Goal: Task Accomplishment & Management: Complete application form

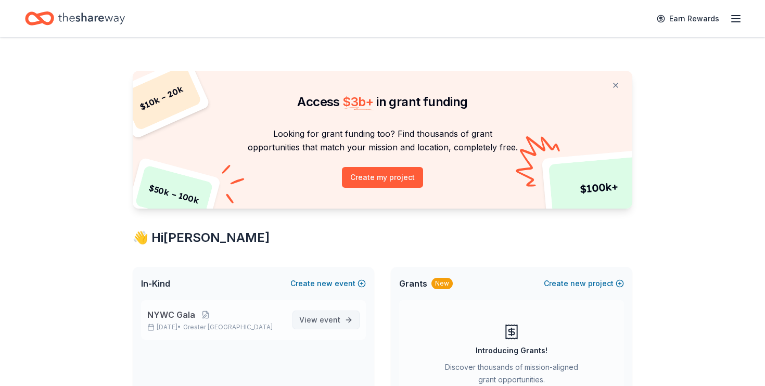
click at [331, 322] on span "event" at bounding box center [330, 319] width 21 height 9
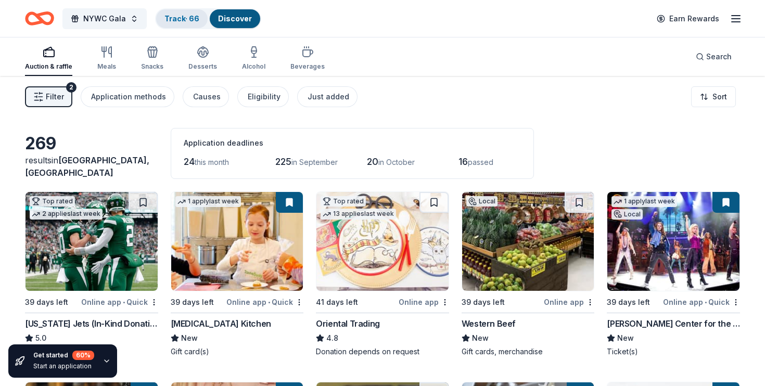
click at [185, 17] on link "Track · 66" at bounding box center [182, 18] width 35 height 9
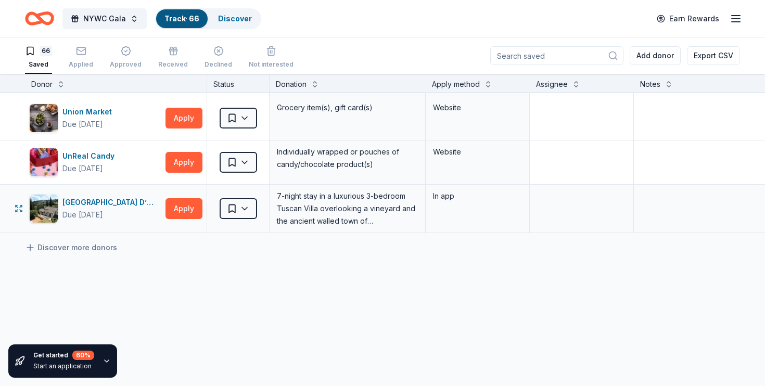
scroll to position [2802, 0]
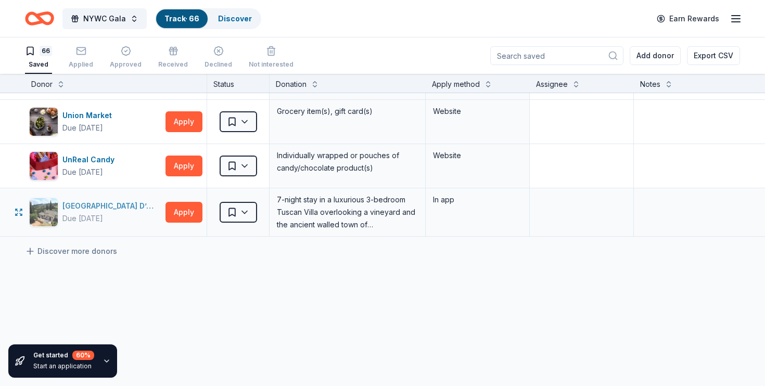
click at [96, 205] on div "[GEOGRAPHIC_DATA] D’Oro" at bounding box center [111, 206] width 99 height 12
click at [112, 23] on span "NYWC Gala" at bounding box center [104, 18] width 43 height 12
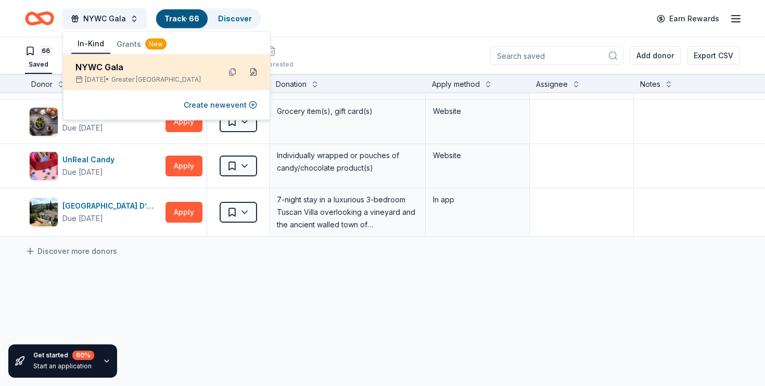
click at [253, 71] on button at bounding box center [253, 72] width 17 height 17
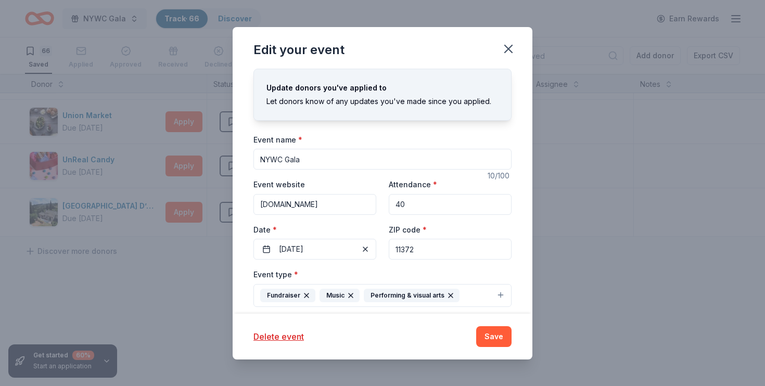
click at [406, 249] on input "11372" at bounding box center [450, 249] width 123 height 21
type input "10014"
drag, startPoint x: 310, startPoint y: 161, endPoint x: 258, endPoint y: 159, distance: 52.1
click at [258, 159] on input "NYWC Gala" at bounding box center [383, 159] width 258 height 21
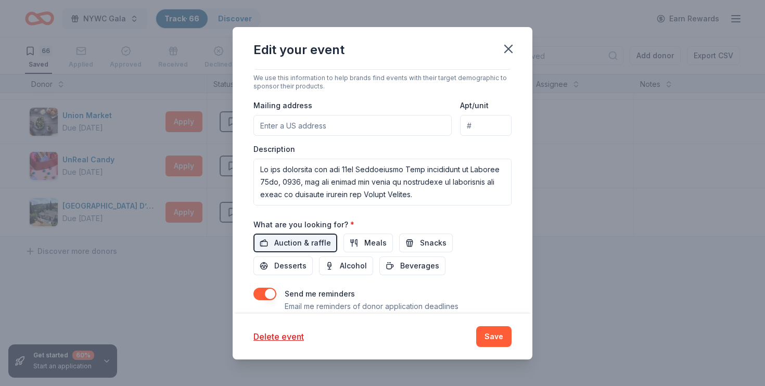
scroll to position [0, 0]
type input "Autumn Meditations: NYWC at 41"
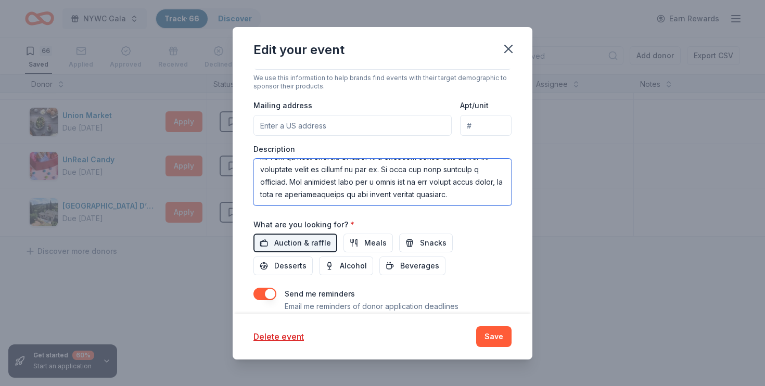
scroll to position [237, 0]
drag, startPoint x: 261, startPoint y: 165, endPoint x: 283, endPoint y: 206, distance: 45.9
click at [283, 206] on div "Event name * Autumn Meditations: NYWC at 41 30 /100 Event website newyorkwomenc…" at bounding box center [383, 81] width 258 height 501
click at [447, 192] on textarea at bounding box center [383, 182] width 258 height 47
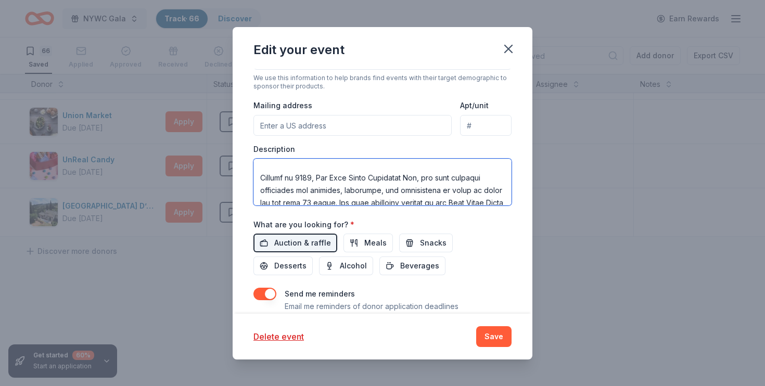
scroll to position [0, 0]
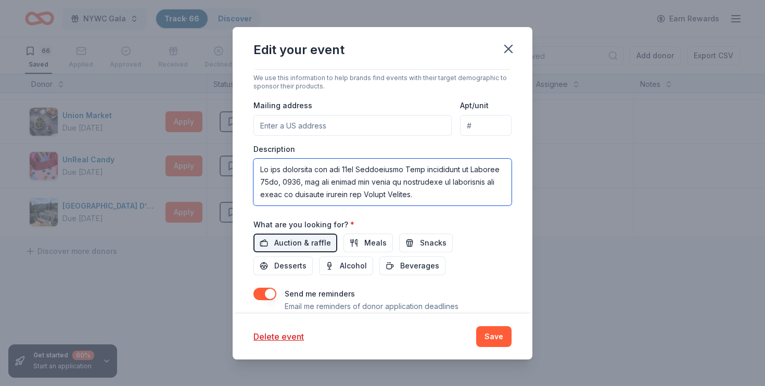
drag, startPoint x: 330, startPoint y: 191, endPoint x: 251, endPoint y: 149, distance: 89.0
click at [251, 149] on div "Update donors you've applied to Let donors know of any updates you've made sinc…" at bounding box center [383, 191] width 300 height 245
paste textarea "We are preparing for our fifth annual Gala and Silent Auction, Autumn Meditatio…"
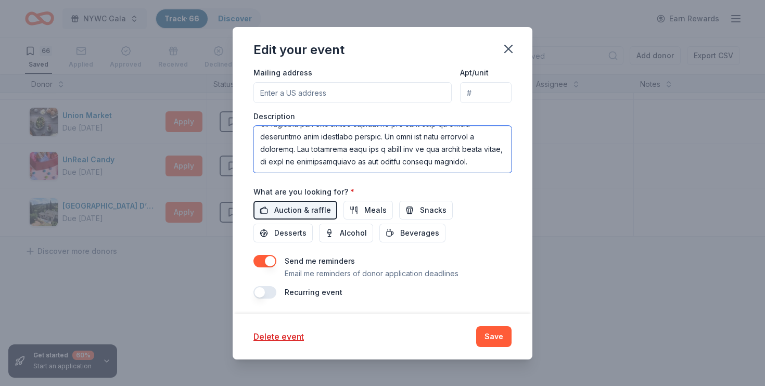
scroll to position [334, 0]
type textarea "We are preparing for our fifth annual Gala and Silent Auction, Autumn Meditatio…"
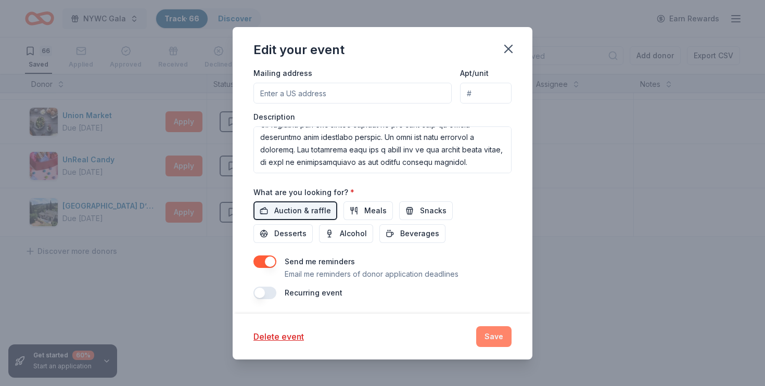
click at [489, 332] on button "Save" at bounding box center [493, 336] width 35 height 21
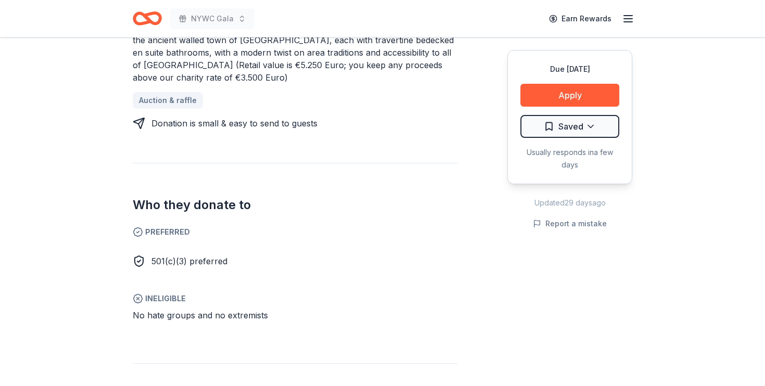
scroll to position [496, 0]
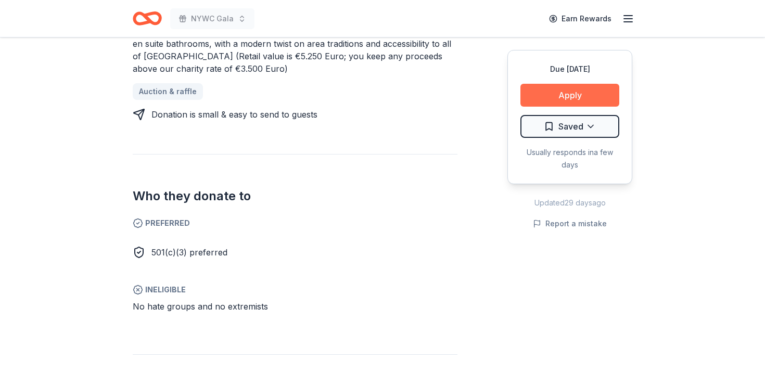
click at [604, 96] on button "Apply" at bounding box center [570, 95] width 99 height 23
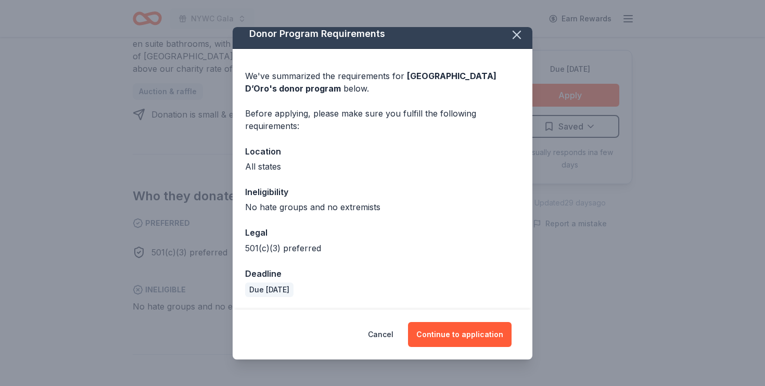
scroll to position [7, 0]
click at [457, 335] on button "Continue to application" at bounding box center [460, 334] width 104 height 25
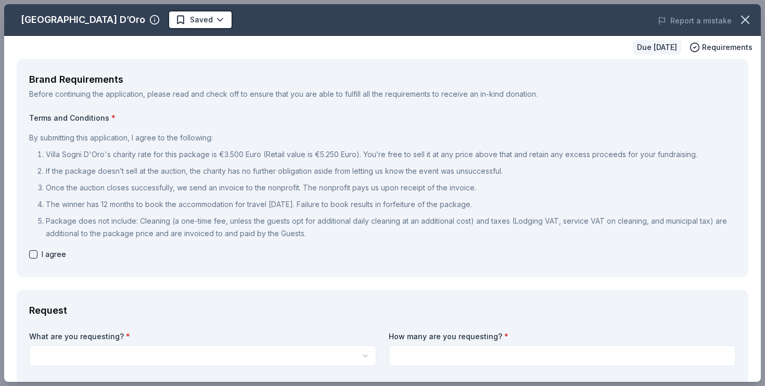
click at [34, 253] on button "button" at bounding box center [33, 254] width 8 height 8
checkbox input "true"
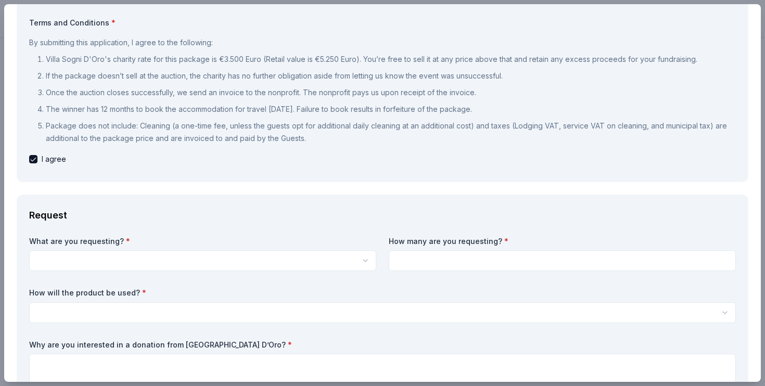
scroll to position [98, 0]
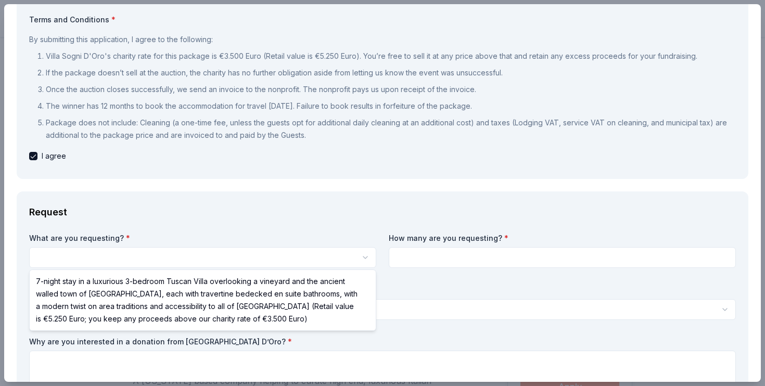
click at [213, 257] on html "NYWC Gala Saved Apply Due in 68 days Share Villa Sogni D’Oro New donation value…" at bounding box center [382, 193] width 765 height 386
select select "7-night stay in a luxurious 3-bedroom Tuscan Villa overlooking a vineyard and t…"
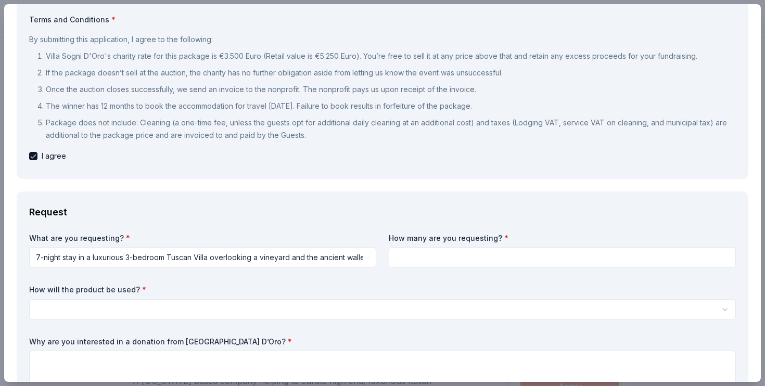
click at [476, 261] on input at bounding box center [562, 257] width 347 height 21
type input "1"
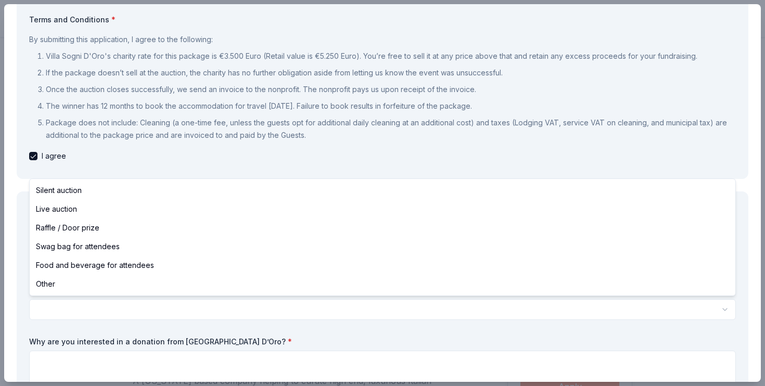
click at [315, 303] on html "NYWC Gala Saved Apply Due in 68 days Share Villa Sogni D’Oro New donation value…" at bounding box center [382, 193] width 765 height 386
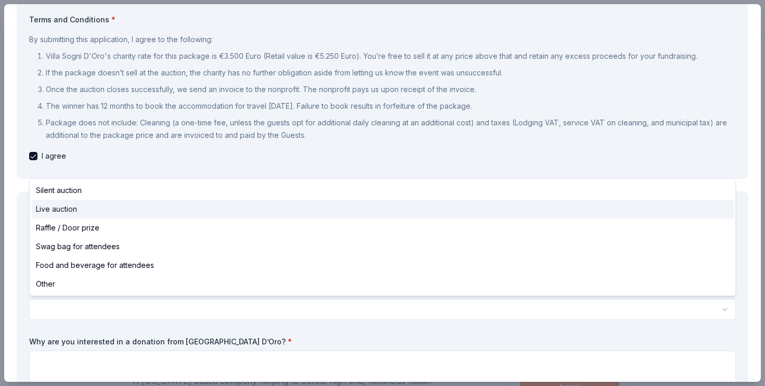
select select "liveAuction"
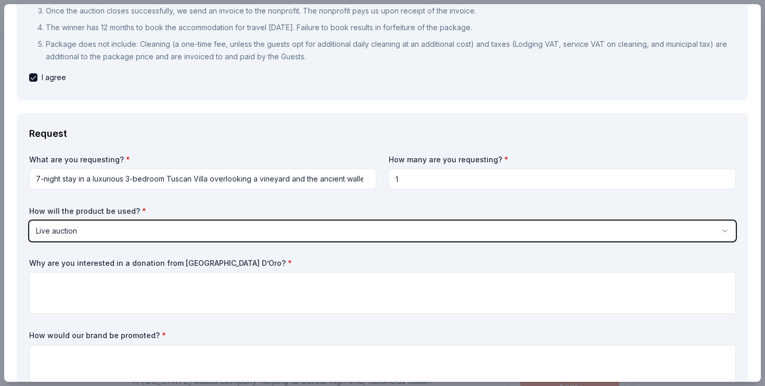
scroll to position [178, 0]
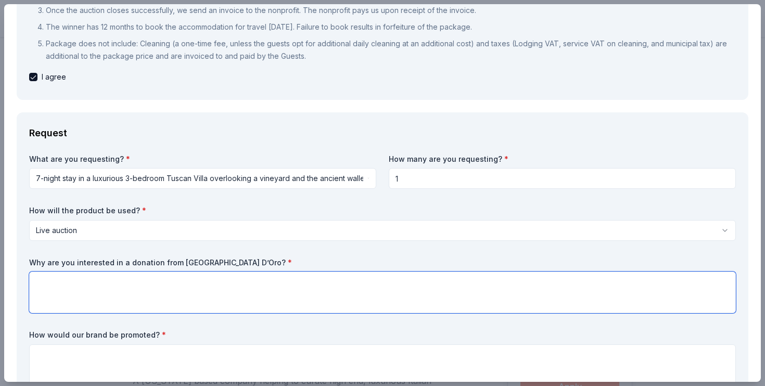
click at [162, 278] on textarea at bounding box center [382, 293] width 707 height 42
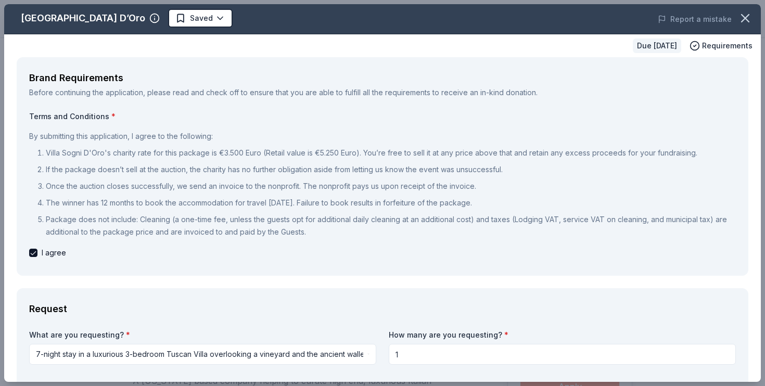
scroll to position [0, 0]
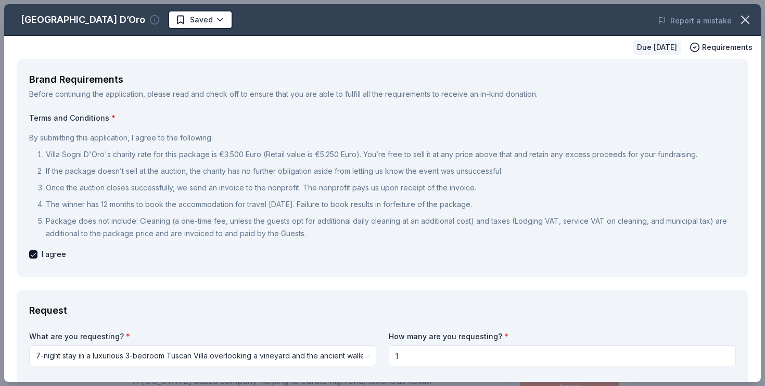
click at [155, 18] on icon "button" at bounding box center [155, 18] width 0 height 0
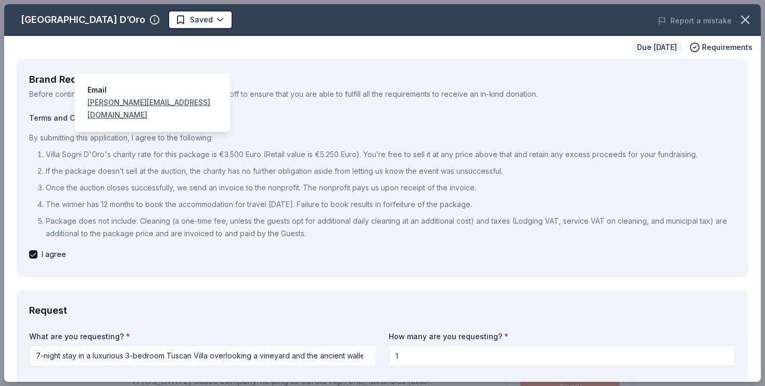
click at [113, 73] on div "Email adam@villasognidoro.com" at bounding box center [152, 102] width 156 height 59
click at [47, 44] on div "Due in 68 days Requirements" at bounding box center [382, 47] width 757 height 23
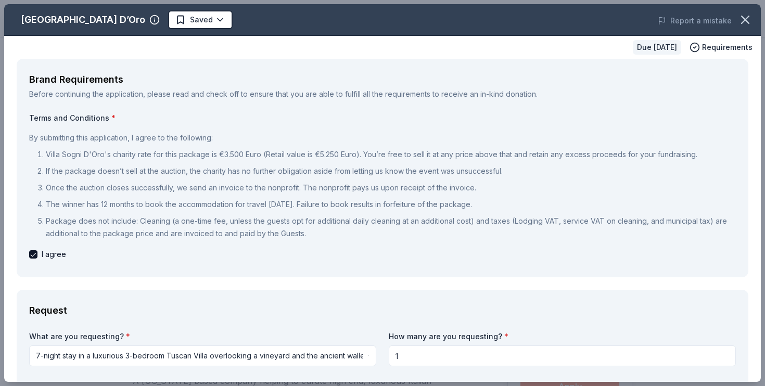
drag, startPoint x: 95, startPoint y: 19, endPoint x: 19, endPoint y: 19, distance: 76.0
click at [19, 19] on div "Villa Sogni D’Oro Saved" at bounding box center [231, 19] width 454 height 19
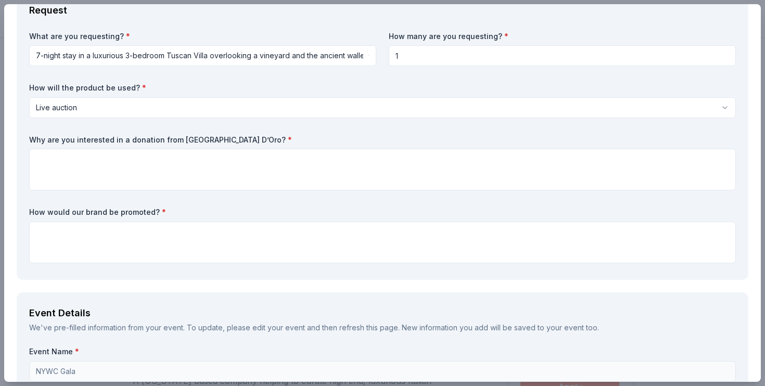
scroll to position [301, 0]
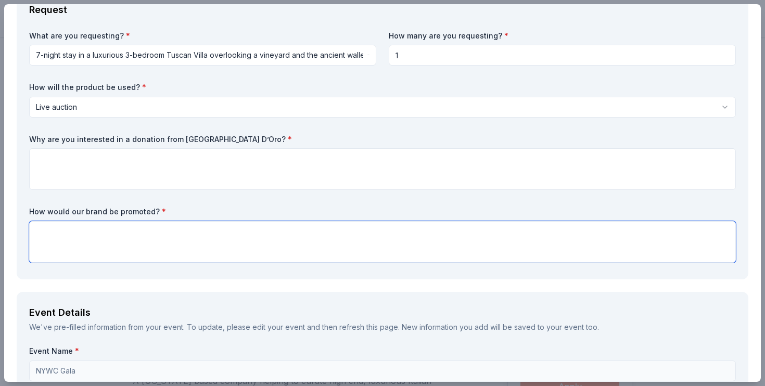
click at [291, 230] on textarea at bounding box center [382, 242] width 707 height 42
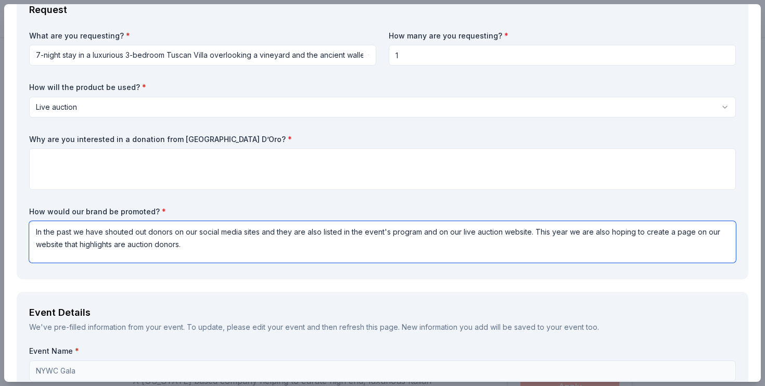
type textarea "In the past we have shouted out donors on our social media sites and they are a…"
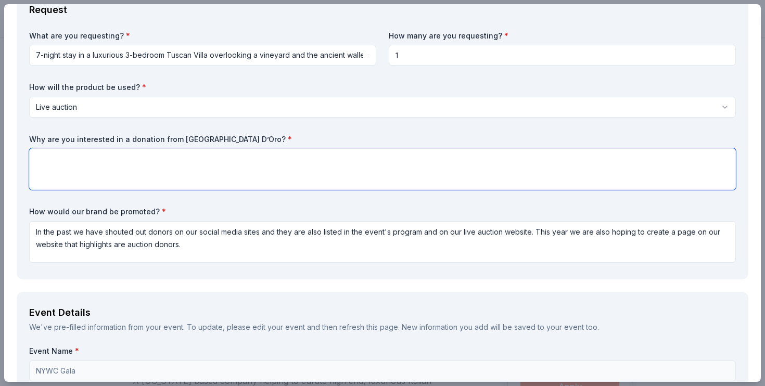
click at [156, 165] on textarea at bounding box center [382, 169] width 707 height 42
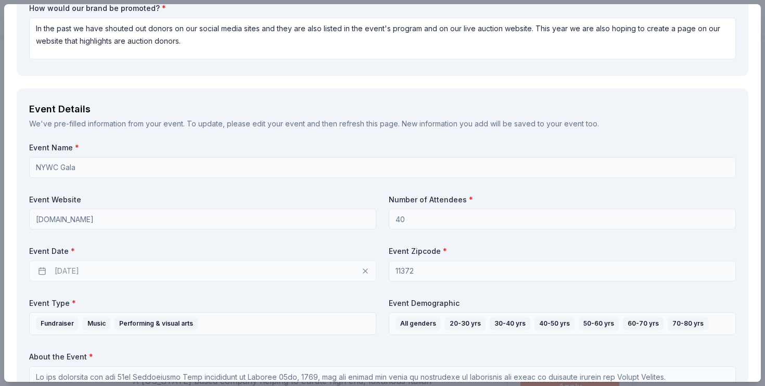
scroll to position [501, 0]
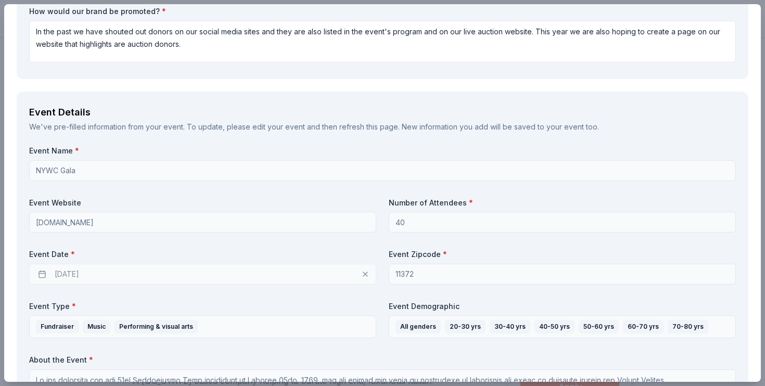
click at [362, 272] on div "10/21/2025" at bounding box center [202, 274] width 347 height 21
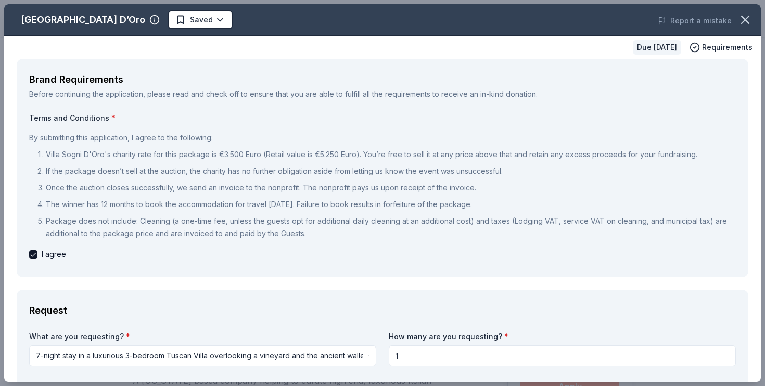
scroll to position [0, 0]
click at [745, 20] on icon "button" at bounding box center [745, 19] width 7 height 7
click at [744, 18] on icon "button" at bounding box center [745, 19] width 15 height 15
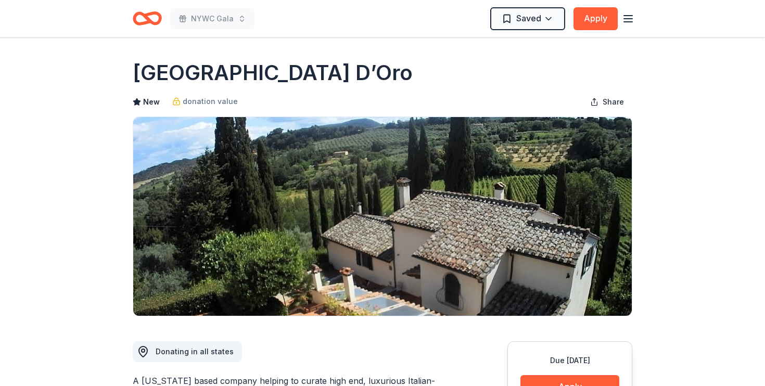
click at [625, 19] on icon "button" at bounding box center [628, 18] width 12 height 12
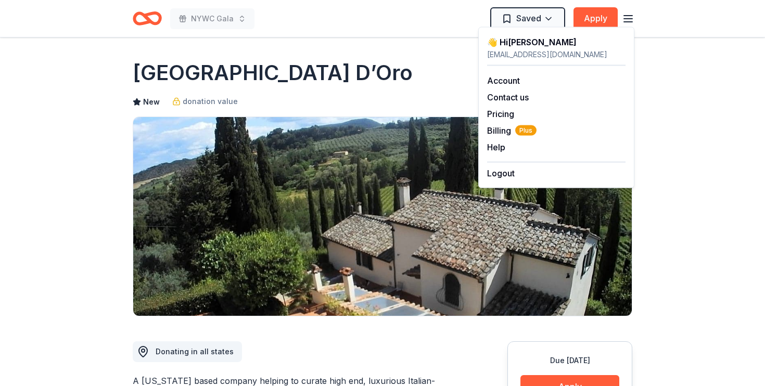
click at [625, 19] on icon "button" at bounding box center [628, 18] width 12 height 12
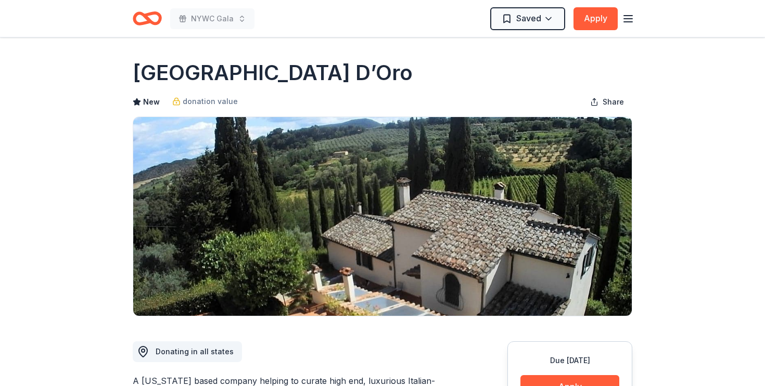
click at [625, 19] on icon "button" at bounding box center [628, 18] width 12 height 12
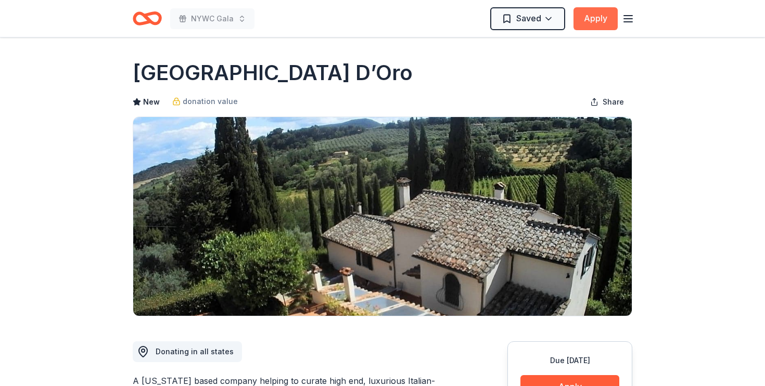
click at [599, 21] on button "Apply" at bounding box center [596, 18] width 44 height 23
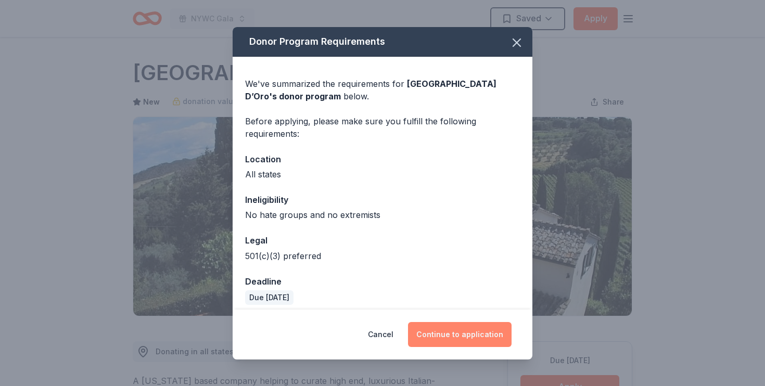
click at [487, 325] on button "Continue to application" at bounding box center [460, 334] width 104 height 25
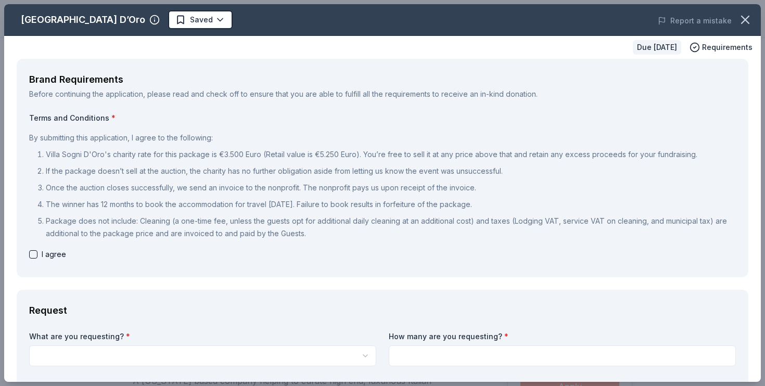
click at [33, 255] on button "button" at bounding box center [33, 254] width 8 height 8
checkbox input "true"
click at [89, 348] on body "NYWC Gala Saved Apply Due in 68 days Share Villa Sogni D’Oro New donation value…" at bounding box center [382, 193] width 765 height 386
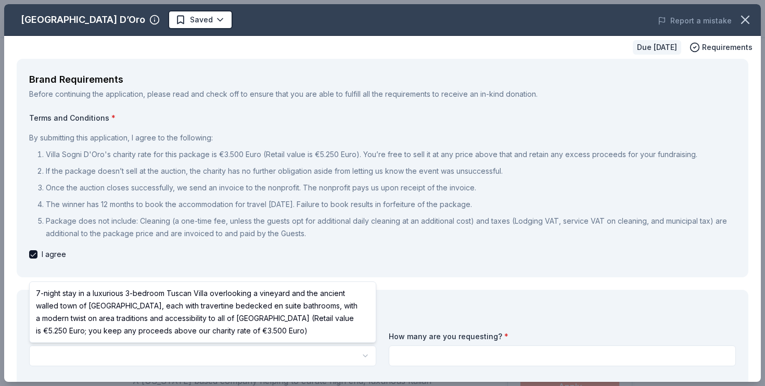
select select "7-night stay in a luxurious 3-bedroom Tuscan Villa overlooking a vineyard and t…"
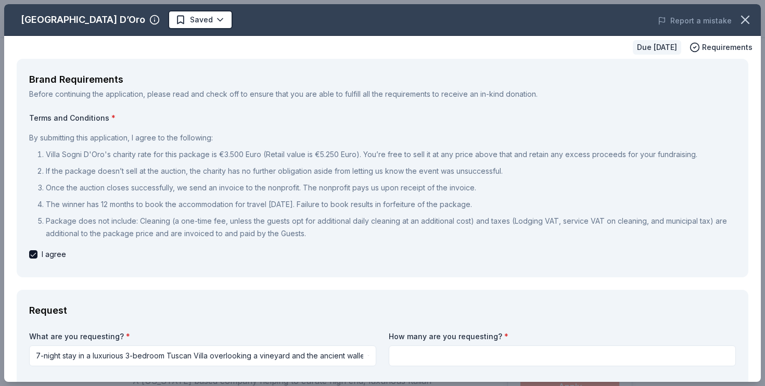
click at [408, 351] on input at bounding box center [562, 356] width 347 height 21
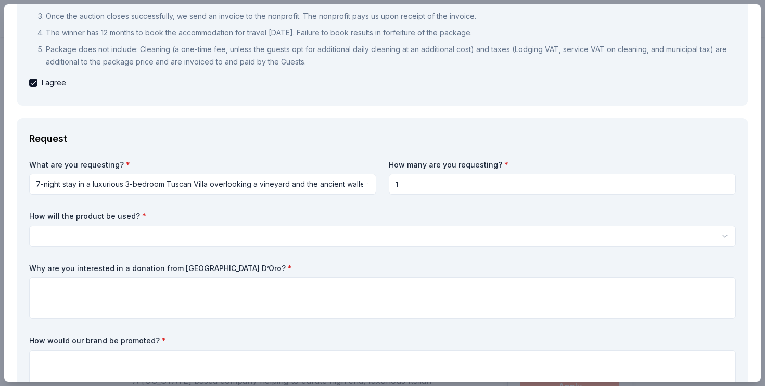
scroll to position [185, 0]
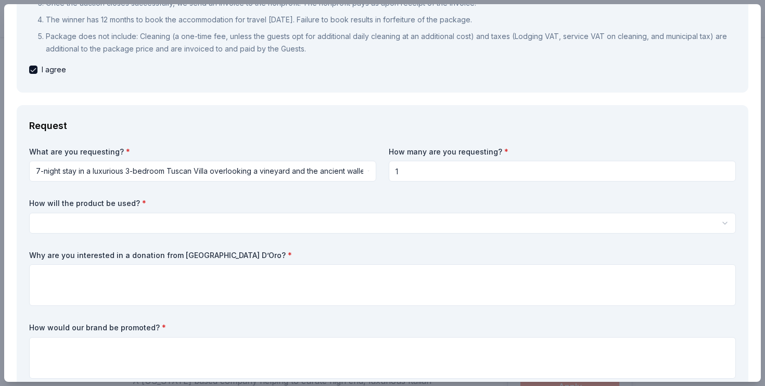
type input "1"
click at [223, 218] on html "NYWC Gala Saved Apply Due in 68 days Share Villa Sogni D’Oro New donation value…" at bounding box center [382, 193] width 765 height 386
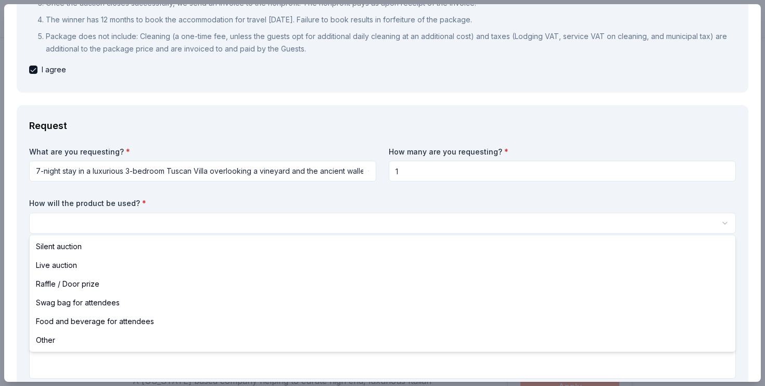
select select "silentAuction"
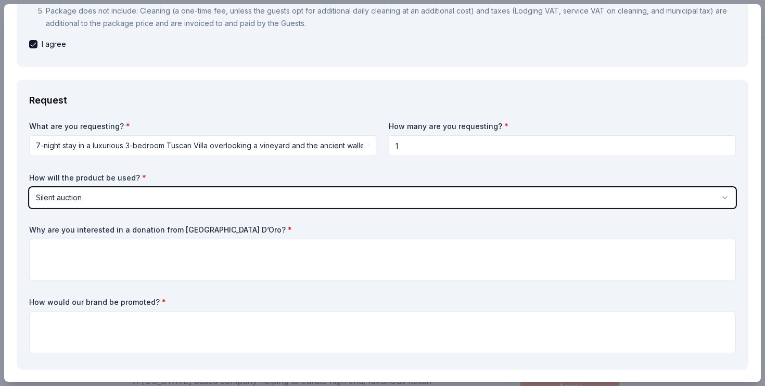
scroll to position [219, 0]
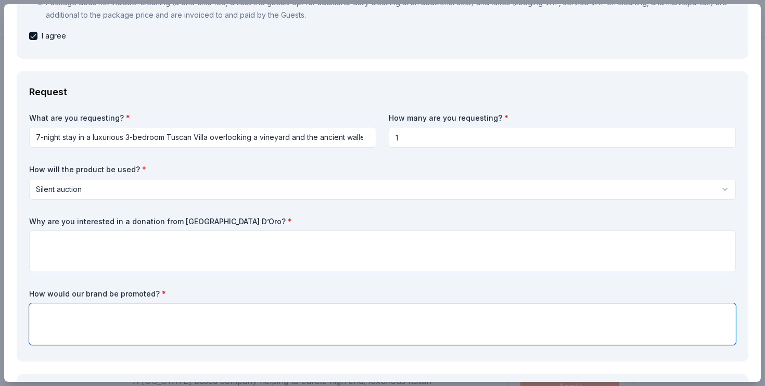
click at [191, 309] on textarea at bounding box center [382, 325] width 707 height 42
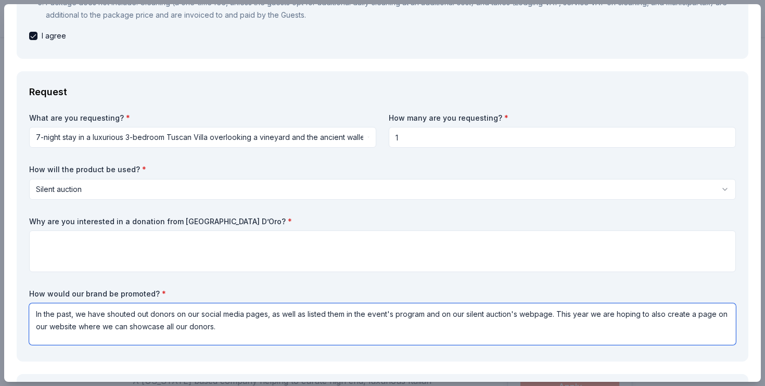
type textarea "In the past, we have shouted out donors on our social media pages, as well as l…"
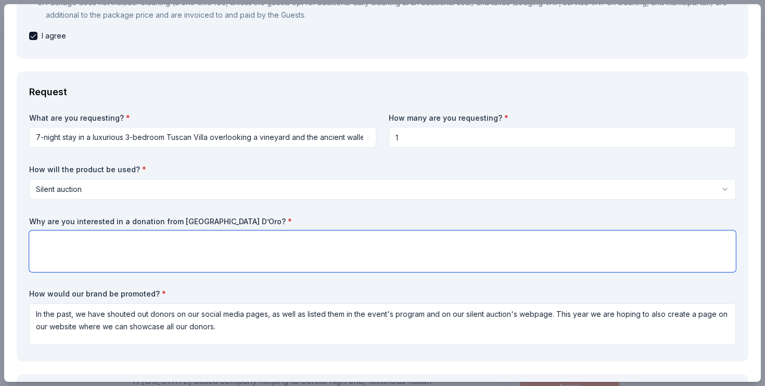
click at [135, 231] on textarea at bounding box center [382, 252] width 707 height 42
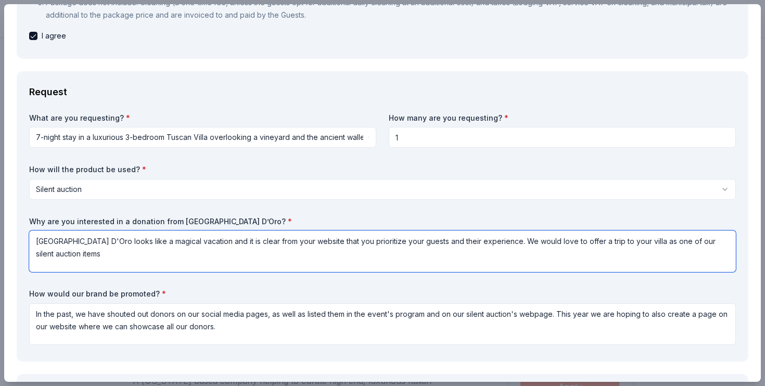
click at [676, 241] on textarea "Villa Sogni D'Oro looks like a magical vacation and it is clear from your websi…" at bounding box center [382, 252] width 707 height 42
click at [304, 254] on textarea "Villa Sogni D'Oro looks like a magical vacation and it is clear from your websi…" at bounding box center [382, 252] width 707 height 42
click at [147, 253] on textarea "Villa Sogni D'Oro looks like a magical vacation and it is clear from your websi…" at bounding box center [382, 252] width 707 height 42
click at [311, 254] on textarea "Villa Sogni D'Oro looks like a magical vacation and it is clear from your websi…" at bounding box center [382, 252] width 707 height 42
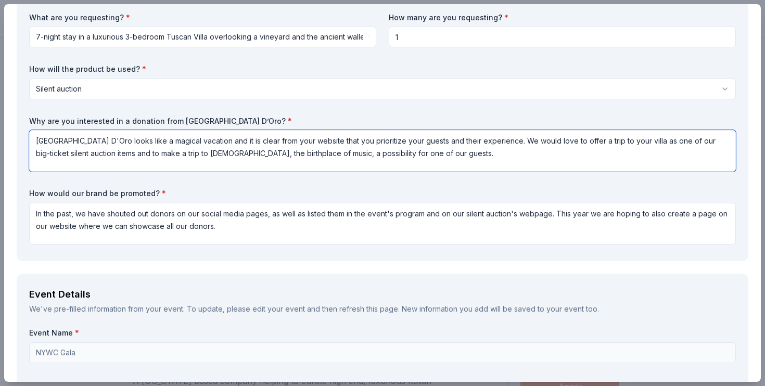
scroll to position [321, 0]
drag, startPoint x: 403, startPoint y: 154, endPoint x: 31, endPoint y: 135, distance: 372.2
click at [31, 135] on textarea "[GEOGRAPHIC_DATA] D'Oro looks like a magical vacation and it is clear from your…" at bounding box center [382, 150] width 707 height 42
type textarea "[GEOGRAPHIC_DATA] D'Oro looks like a magical vacation and it is clear from your…"
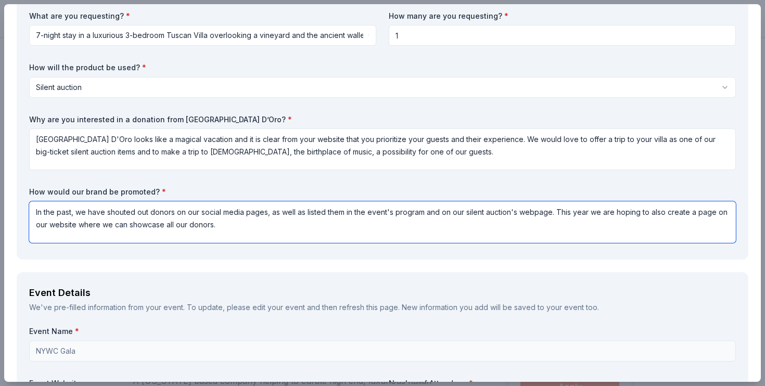
drag, startPoint x: 225, startPoint y: 223, endPoint x: 30, endPoint y: 209, distance: 195.2
click at [30, 209] on textarea "In the past, we have shouted out donors on our social media pages, as well as l…" at bounding box center [382, 222] width 707 height 42
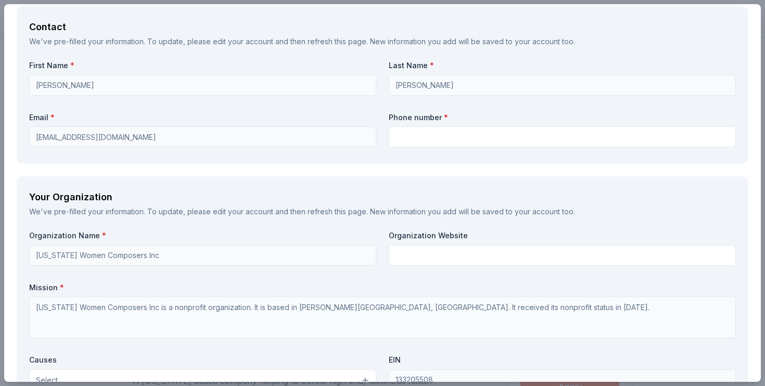
scroll to position [1034, 0]
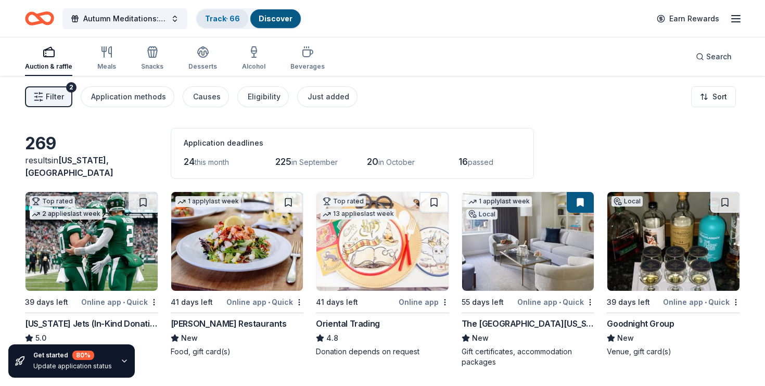
click at [225, 19] on link "Track · 66" at bounding box center [222, 18] width 35 height 9
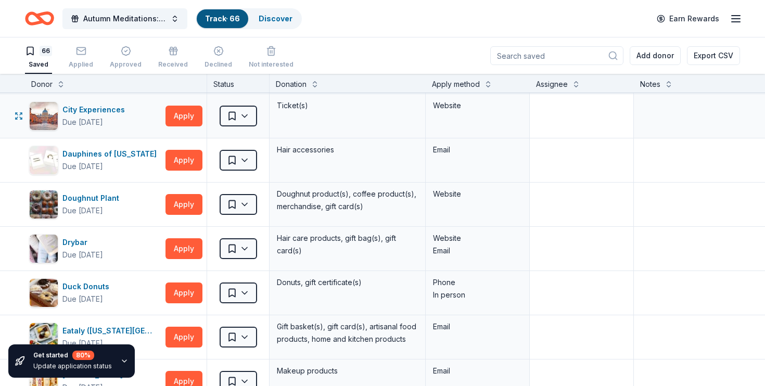
scroll to position [210, 0]
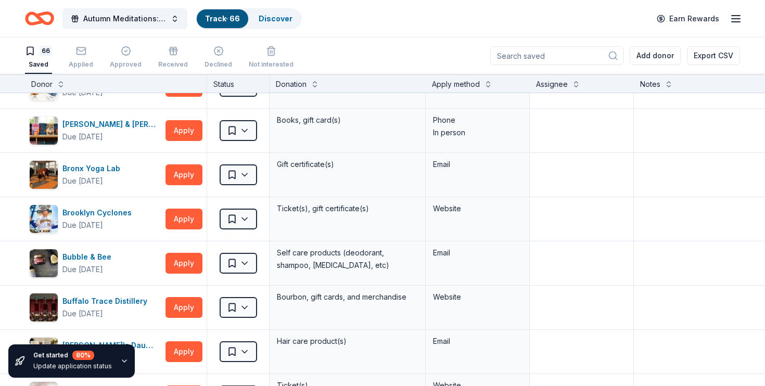
click at [732, 17] on icon "button" at bounding box center [736, 18] width 12 height 12
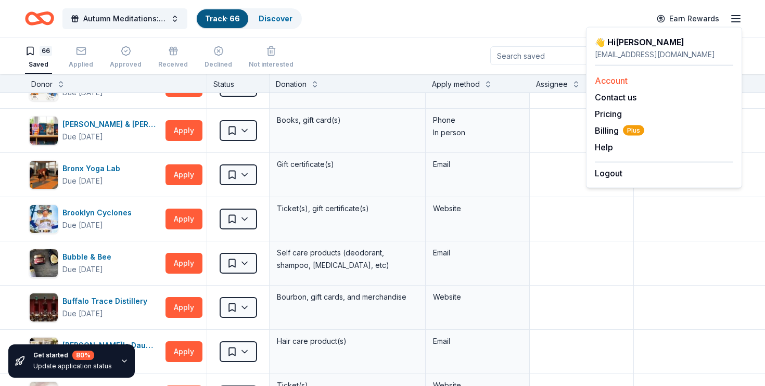
click at [618, 81] on link "Account" at bounding box center [611, 80] width 33 height 10
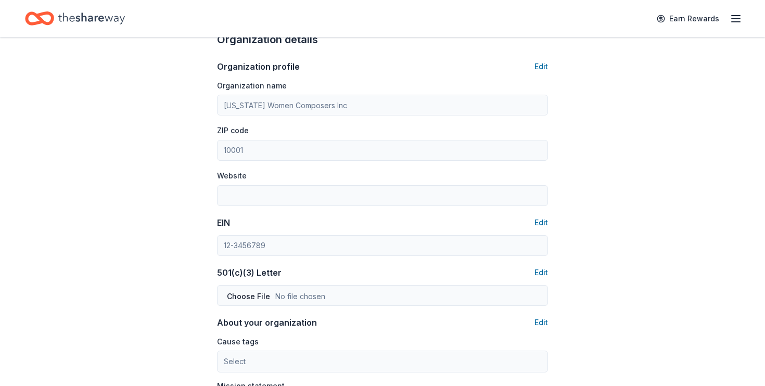
scroll to position [346, 0]
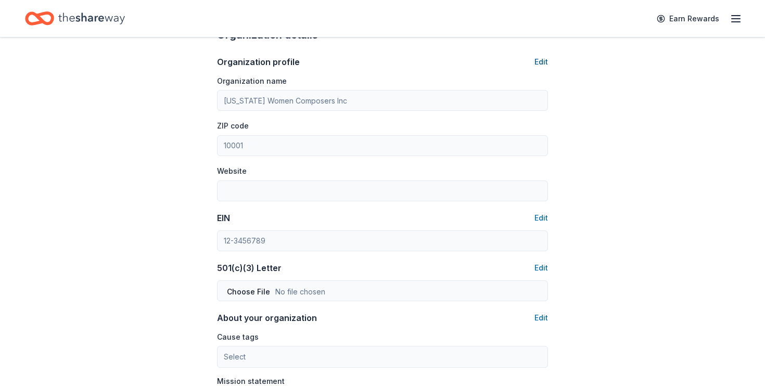
click at [538, 59] on button "Edit" at bounding box center [542, 62] width 14 height 12
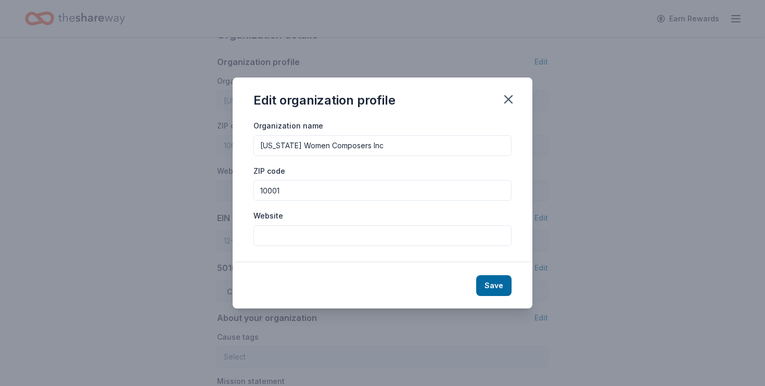
click at [459, 242] on input "Website" at bounding box center [383, 235] width 258 height 21
click at [260, 237] on input "[DOMAIN_NAME]" at bounding box center [383, 235] width 258 height 21
type input "https://newyorkwomencomposers.org"
click at [489, 284] on button "Save" at bounding box center [493, 285] width 35 height 21
type input "https://newyorkwomencomposers.org"
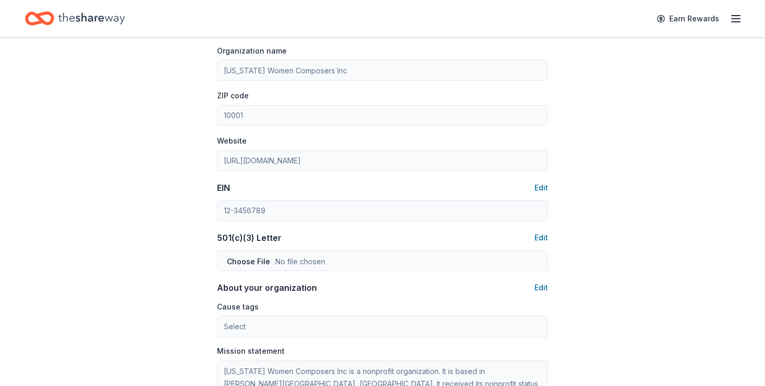
scroll to position [376, 0]
click at [539, 233] on button "Edit" at bounding box center [542, 238] width 14 height 12
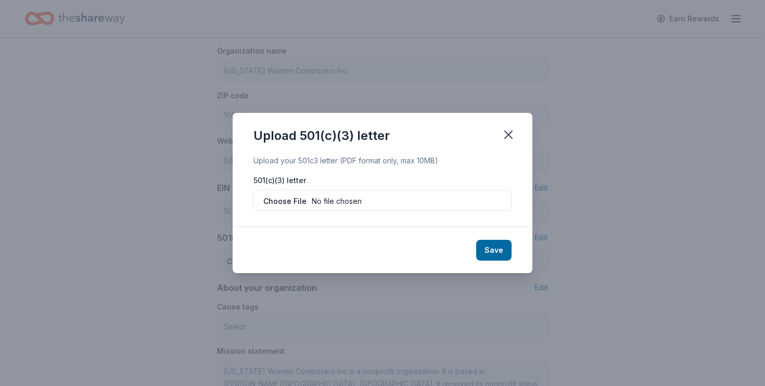
click at [416, 203] on input "file" at bounding box center [383, 200] width 258 height 21
type input "C:\fakepath\IRS Exemption Determination-8:23:12.pdf"
click at [493, 247] on button "Save" at bounding box center [493, 250] width 35 height 21
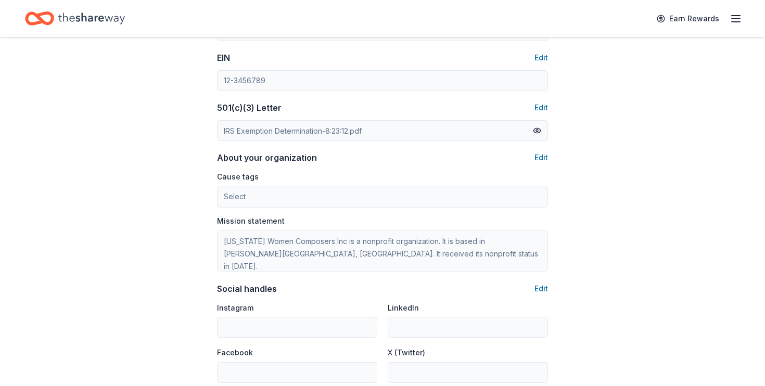
scroll to position [511, 0]
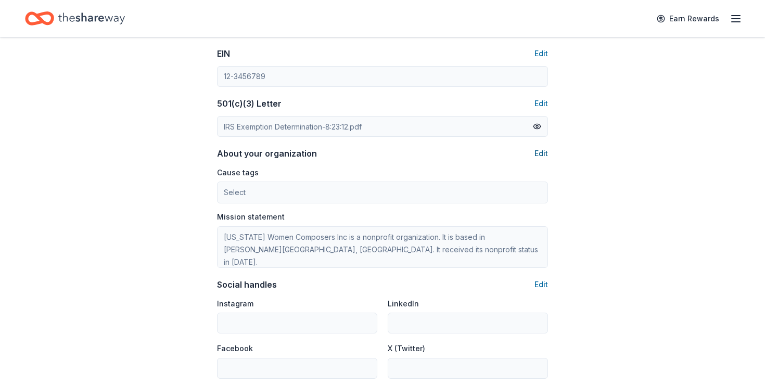
click at [545, 149] on button "Edit" at bounding box center [542, 153] width 14 height 12
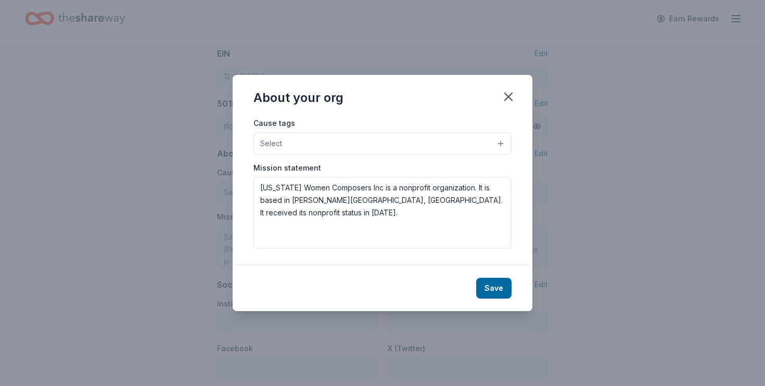
click at [500, 142] on button "Select" at bounding box center [383, 144] width 258 height 22
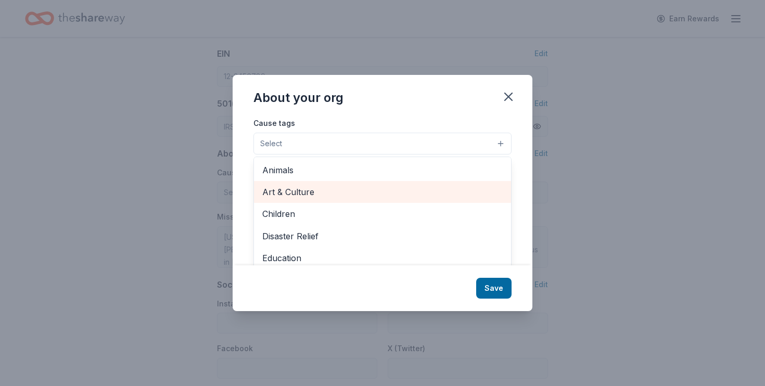
click at [389, 187] on span "Art & Culture" at bounding box center [382, 192] width 241 height 14
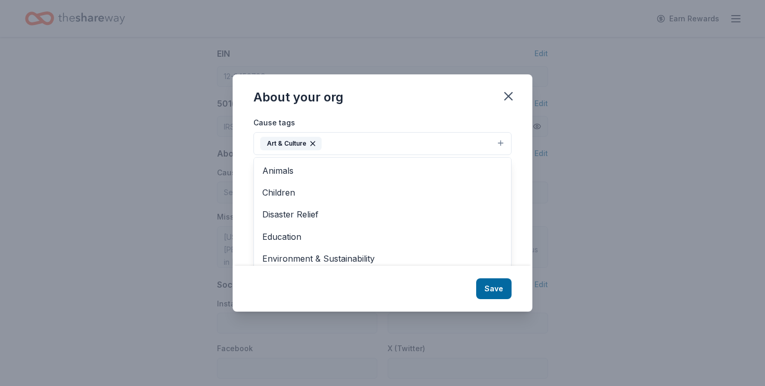
click at [499, 140] on button "Art & Culture" at bounding box center [383, 143] width 258 height 23
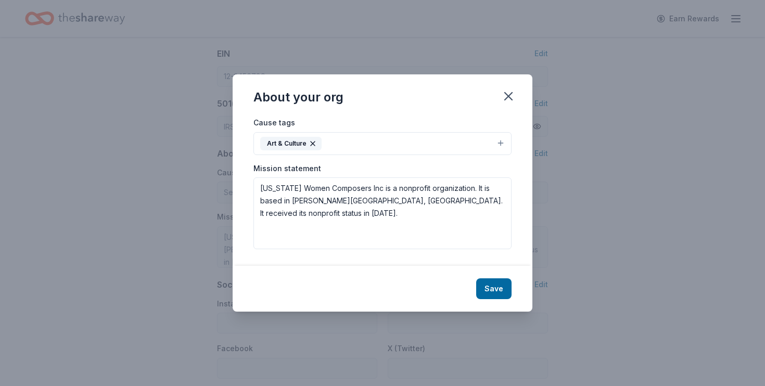
click at [500, 141] on button "Art & Culture" at bounding box center [383, 143] width 258 height 23
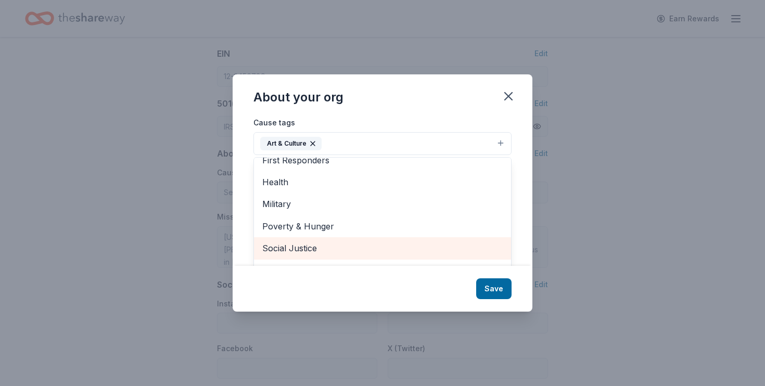
click at [423, 242] on span "Social Justice" at bounding box center [382, 249] width 241 height 14
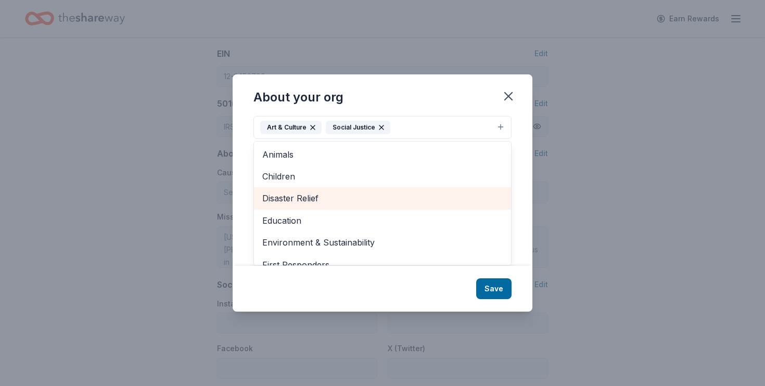
scroll to position [0, 0]
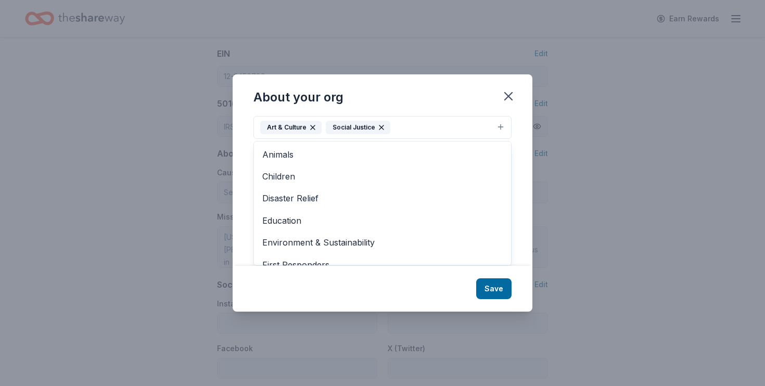
click at [495, 289] on div "About your org Cause tags Art & Culture Social Justice Animals Children Disaste…" at bounding box center [383, 192] width 300 height 237
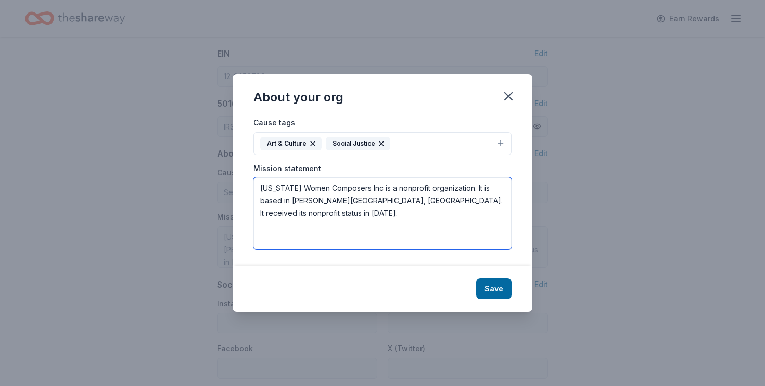
drag, startPoint x: 490, startPoint y: 202, endPoint x: 251, endPoint y: 186, distance: 238.9
click at [251, 186] on div "Cause tags Art & Culture Social Justice Mission statement New York Women Compos…" at bounding box center [383, 191] width 300 height 150
paste textarea "Founded in 1984, the New York Women Composers has been advocating and promoting…"
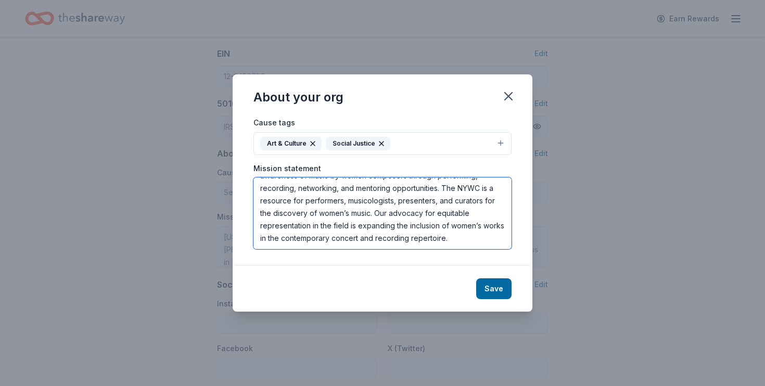
scroll to position [75, 0]
type textarea "Founded in 1984, the New York Women Composers has been advocating and promoting…"
click at [487, 289] on button "Save" at bounding box center [493, 289] width 35 height 21
type textarea "Founded in 1984, the New York Women Composers has been advocating and promoting…"
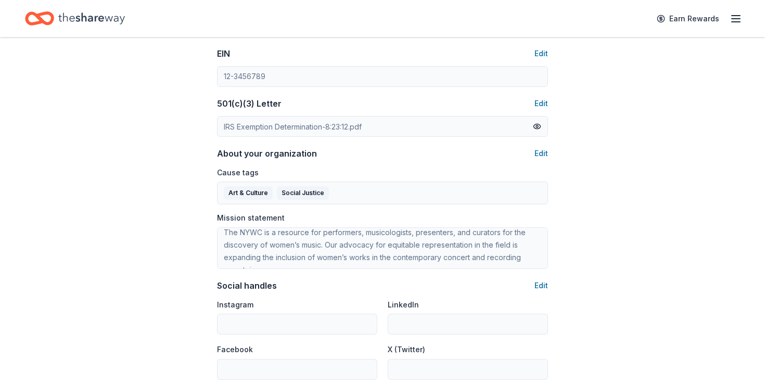
scroll to position [68, 0]
click at [542, 284] on button "Edit" at bounding box center [542, 286] width 14 height 12
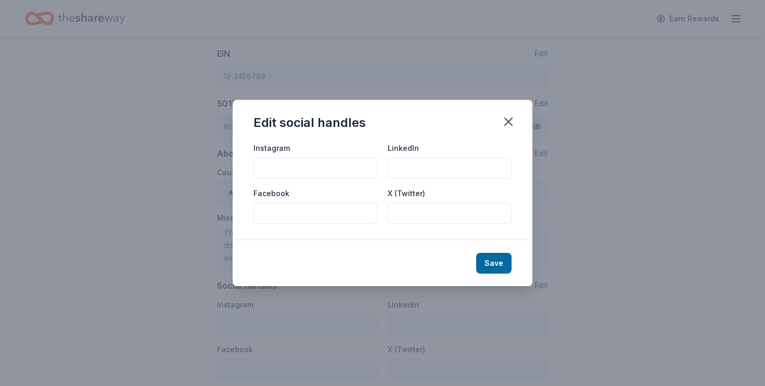
click at [276, 165] on input "Instagram" at bounding box center [316, 168] width 124 height 21
type input "@newyorkwomencomposers"
click at [313, 222] on input "Facebook" at bounding box center [316, 213] width 124 height 21
paste input "https://www.facebook.com/newyorkwomencomposers"
type input "https://www.facebook.com/newyorkwomencomposers"
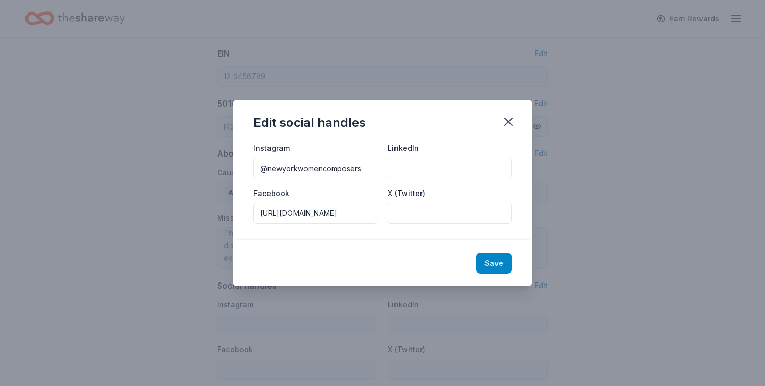
click at [491, 257] on button "Save" at bounding box center [493, 263] width 35 height 21
type input "@newyorkwomencomposers"
type input "https://www.facebook.com/newyorkwomencomposers"
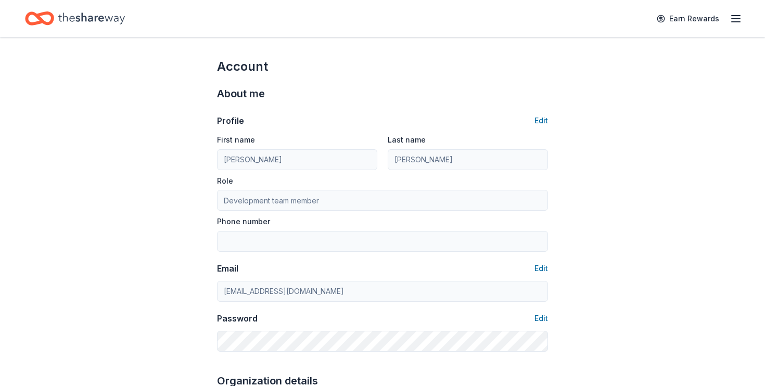
scroll to position [0, 0]
click at [736, 17] on icon "button" at bounding box center [736, 18] width 12 height 12
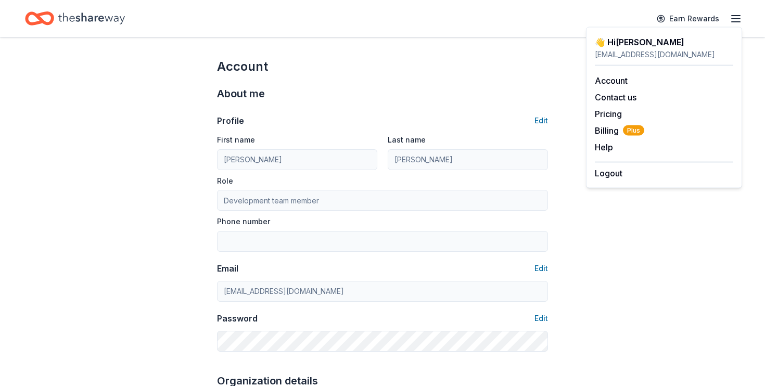
click at [635, 46] on div "👋 Hi Liza" at bounding box center [664, 42] width 138 height 12
click at [97, 16] on icon "Home" at bounding box center [91, 18] width 67 height 21
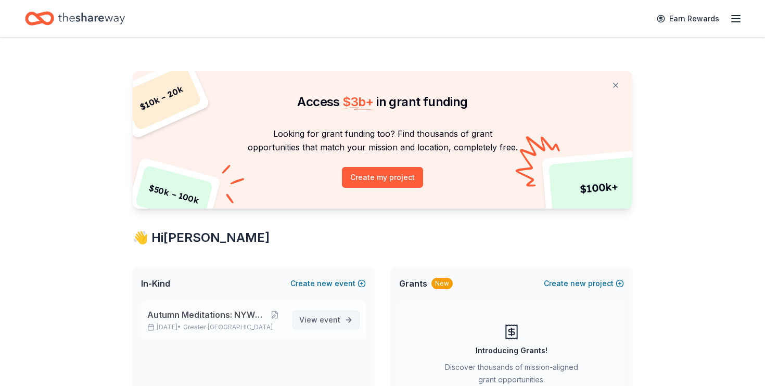
click at [322, 323] on span "event" at bounding box center [330, 319] width 21 height 9
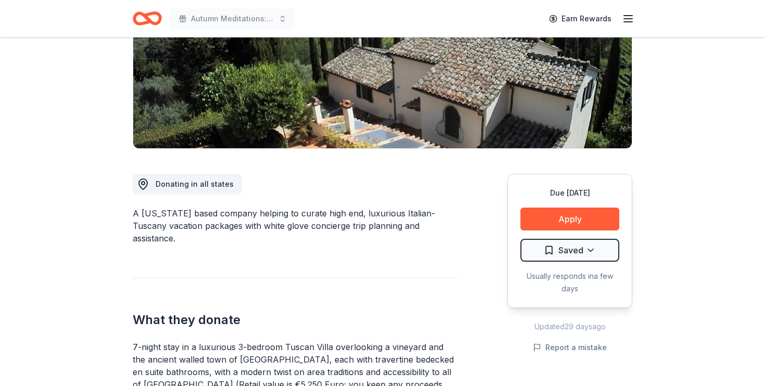
scroll to position [168, 0]
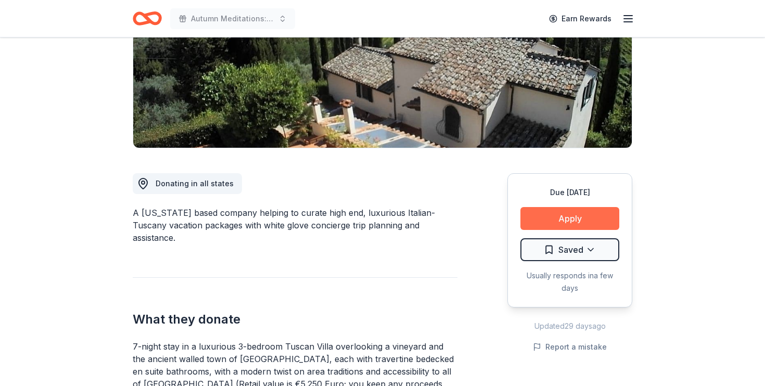
click at [559, 217] on button "Apply" at bounding box center [570, 218] width 99 height 23
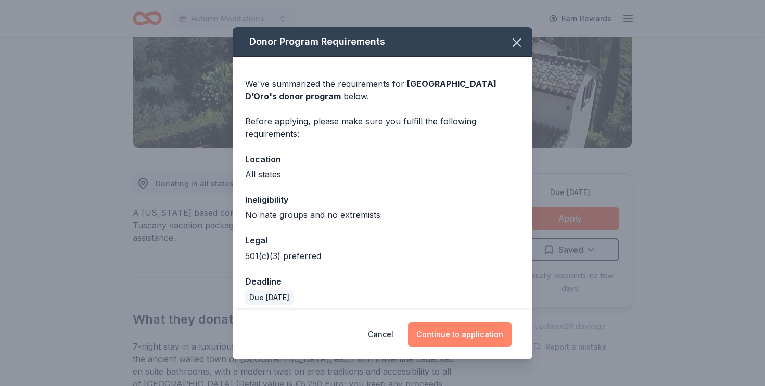
click at [466, 331] on button "Continue to application" at bounding box center [460, 334] width 104 height 25
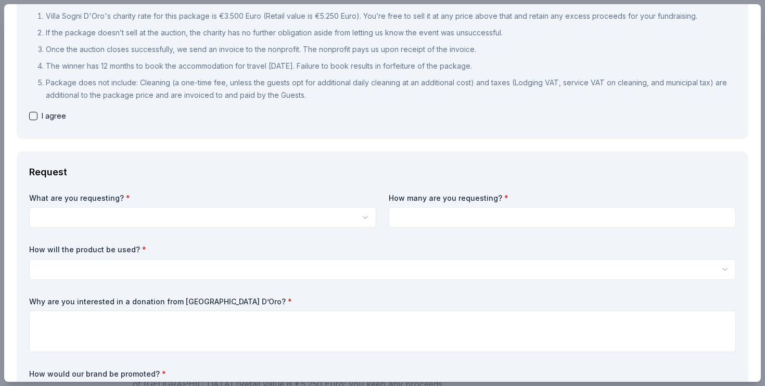
scroll to position [144, 0]
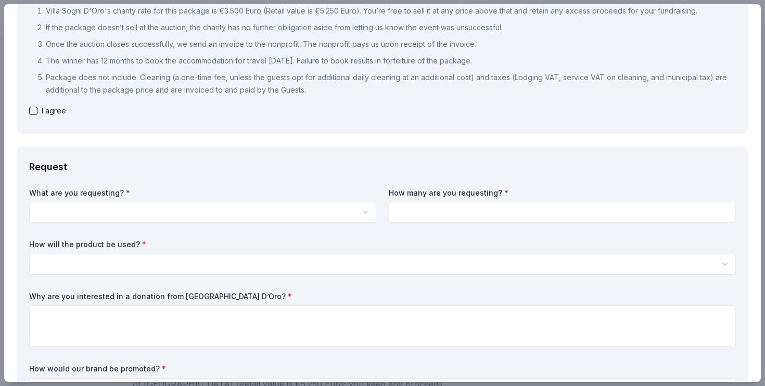
click at [302, 206] on html "Autumn Meditations: NYWC at 41 Earn Rewards Due in 68 days Share Villa Sogni D’…" at bounding box center [382, 25] width 765 height 386
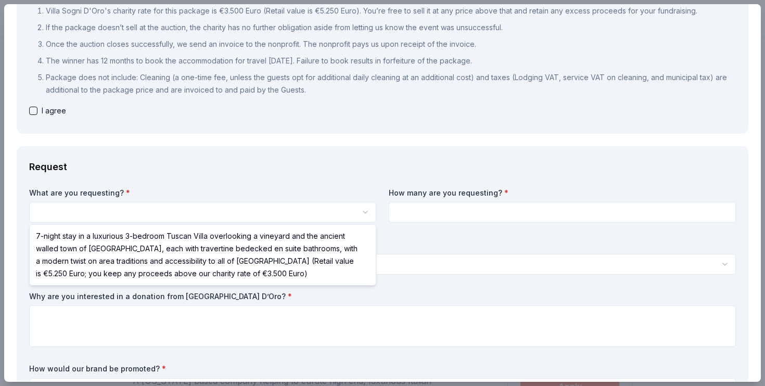
select select "7-night stay in a luxurious 3-bedroom Tuscan Villa overlooking a vineyard and t…"
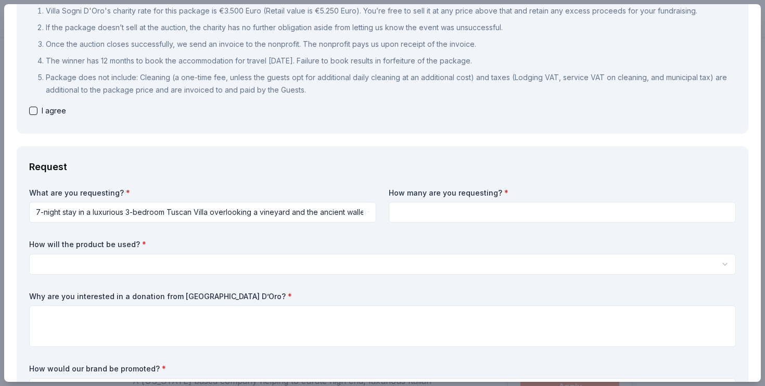
click at [397, 212] on input at bounding box center [562, 212] width 347 height 21
type input "1"
click at [346, 258] on html "Autumn Meditations: NYWC at 41 Saved Apply Due in 68 days Share Villa Sogni D’O…" at bounding box center [382, 193] width 765 height 386
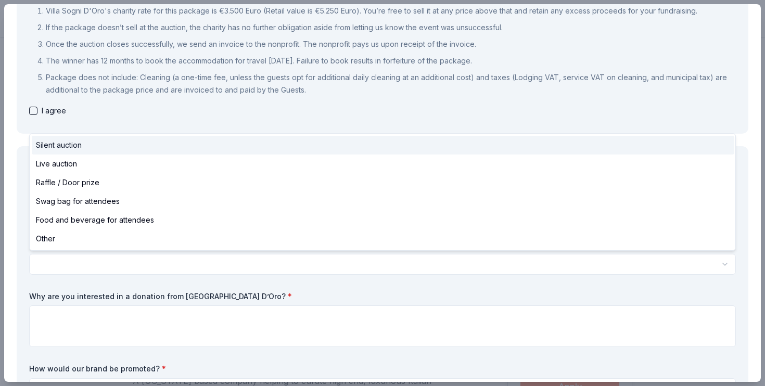
select select "silentAuction"
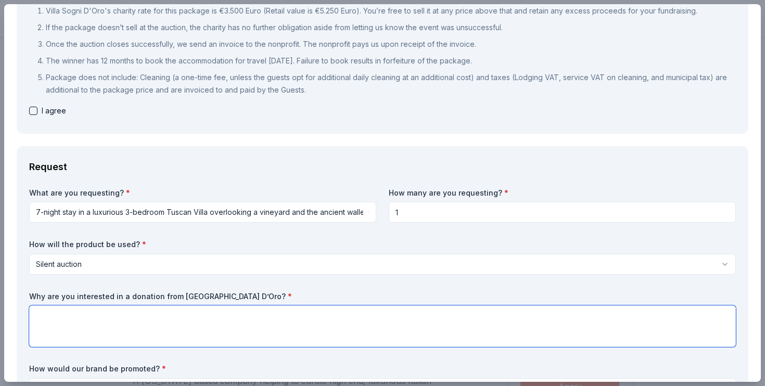
click at [269, 309] on textarea at bounding box center [382, 327] width 707 height 42
paste textarea "Villa Sogni D'Oro looks like a magical vacation and it is clear from your websi…"
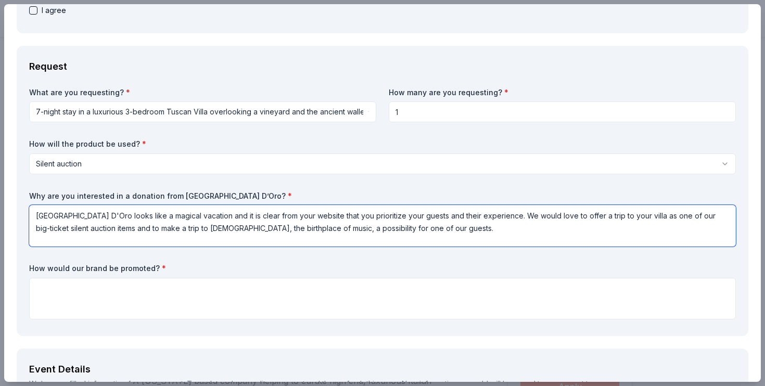
scroll to position [310, 0]
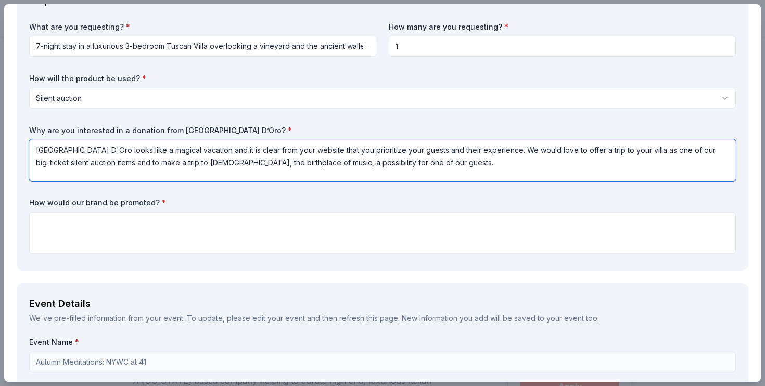
type textarea "Villa Sogni D'Oro looks like a magical vacation and it is clear from your websi…"
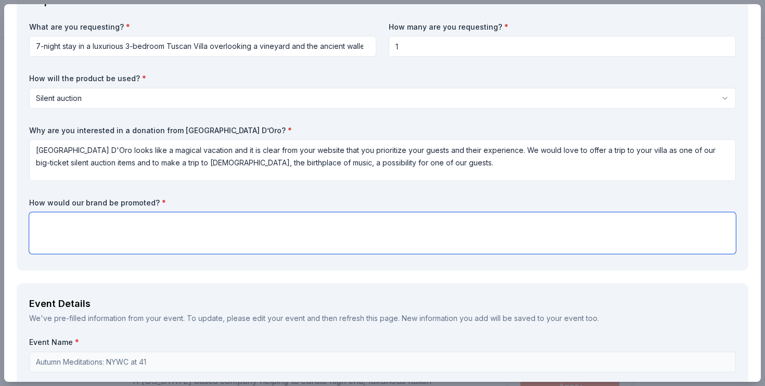
click at [198, 216] on textarea at bounding box center [382, 233] width 707 height 42
paste textarea "In the past, we have shouted out donors on our social media pages, as well as l…"
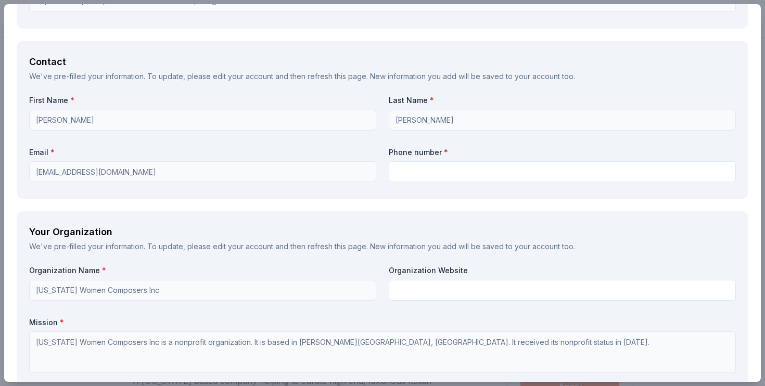
scroll to position [1032, 0]
type textarea "In the past, we have shouted out donors on our social media pages, as well as l…"
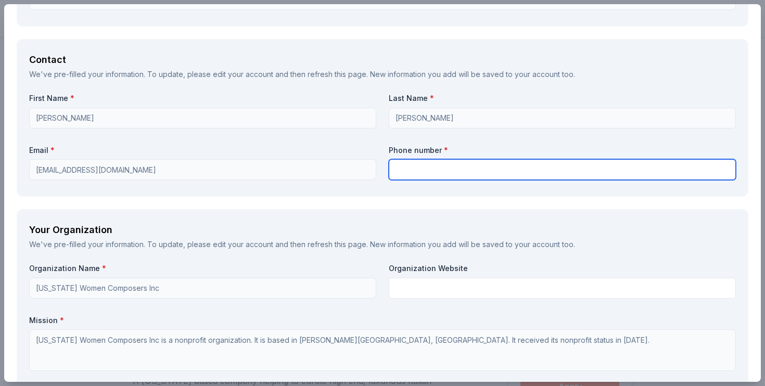
click at [419, 170] on input "text" at bounding box center [562, 169] width 347 height 21
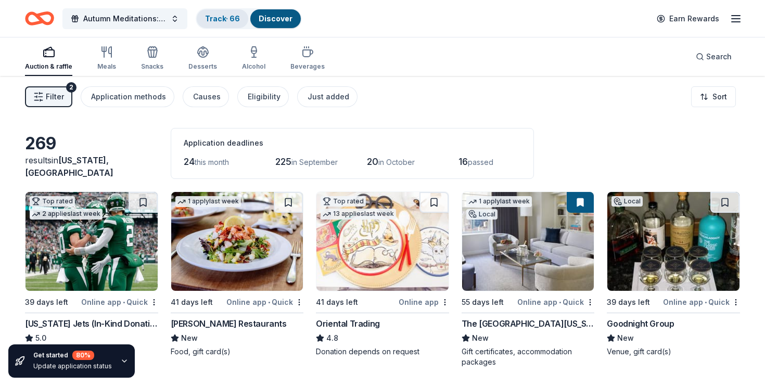
click at [223, 19] on link "Track · 66" at bounding box center [222, 18] width 35 height 9
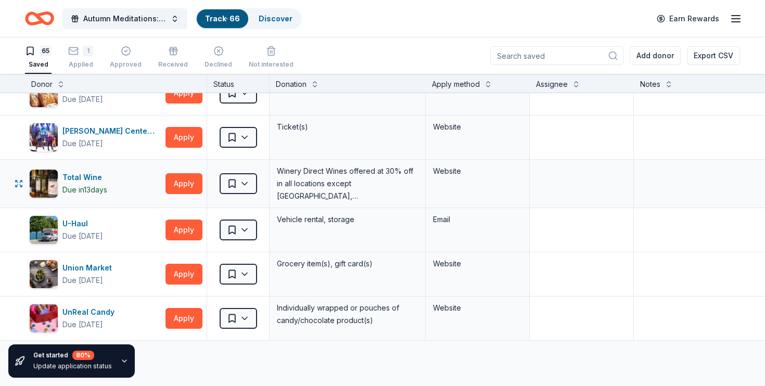
scroll to position [2649, 0]
click at [181, 318] on button "Apply" at bounding box center [184, 318] width 37 height 21
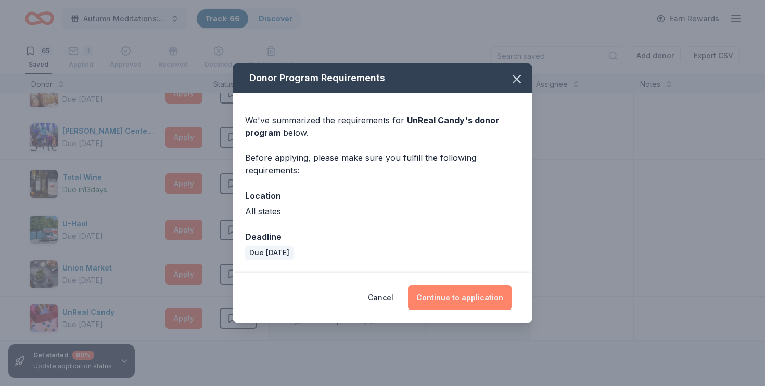
click at [462, 292] on button "Continue to application" at bounding box center [460, 297] width 104 height 25
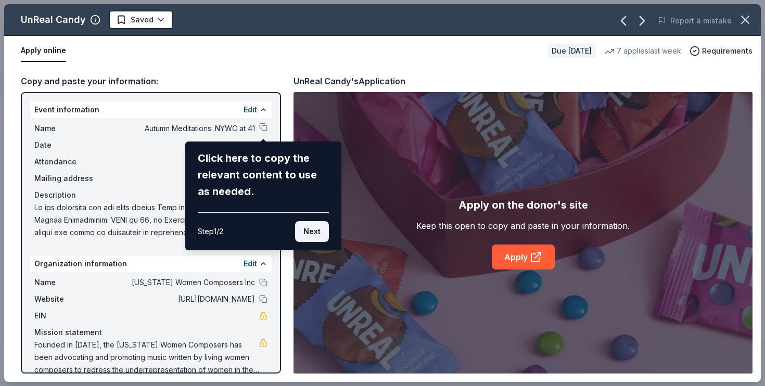
click at [314, 230] on button "Next" at bounding box center [312, 231] width 34 height 21
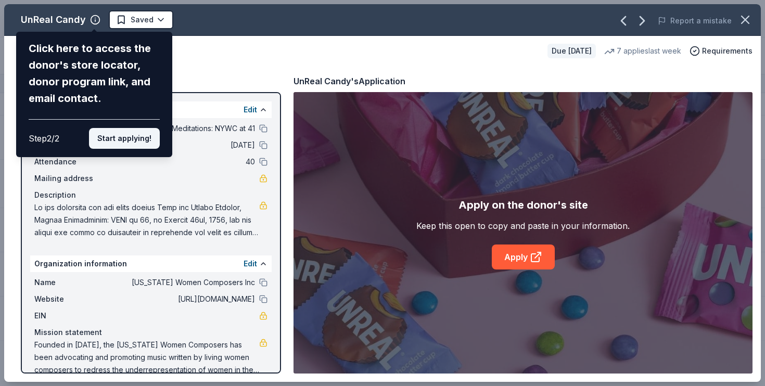
click at [141, 128] on button "Start applying!" at bounding box center [124, 138] width 71 height 21
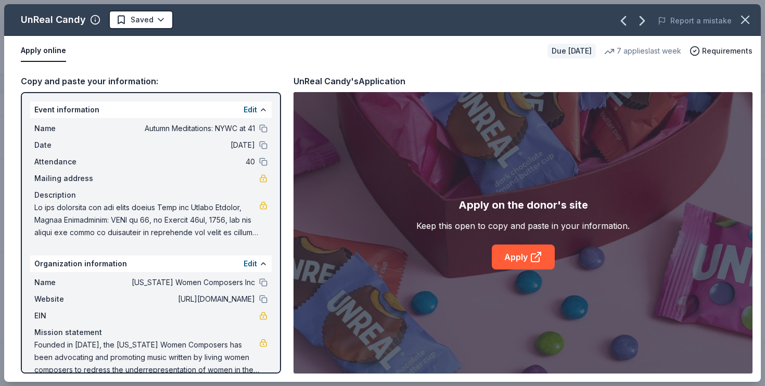
scroll to position [0, 0]
click at [517, 260] on link "Apply" at bounding box center [523, 257] width 63 height 25
click at [745, 19] on icon "button" at bounding box center [745, 19] width 7 height 7
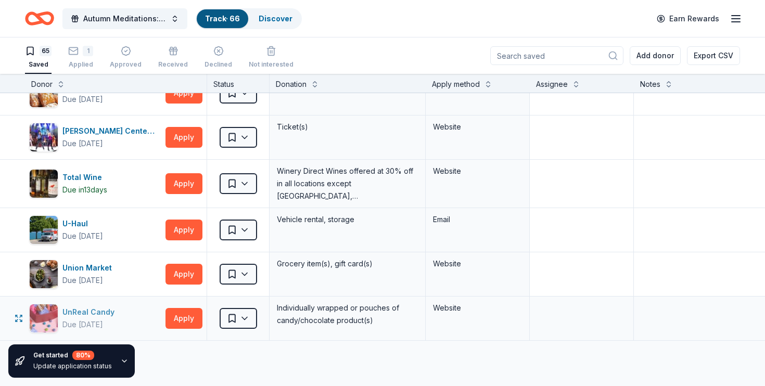
click at [105, 310] on div "UnReal Candy" at bounding box center [90, 312] width 56 height 12
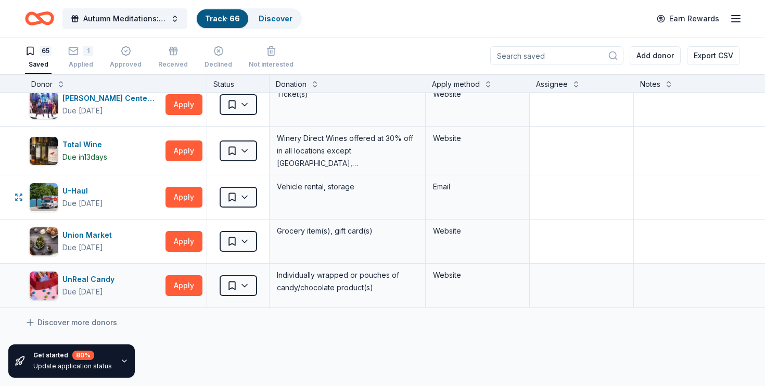
scroll to position [2683, 0]
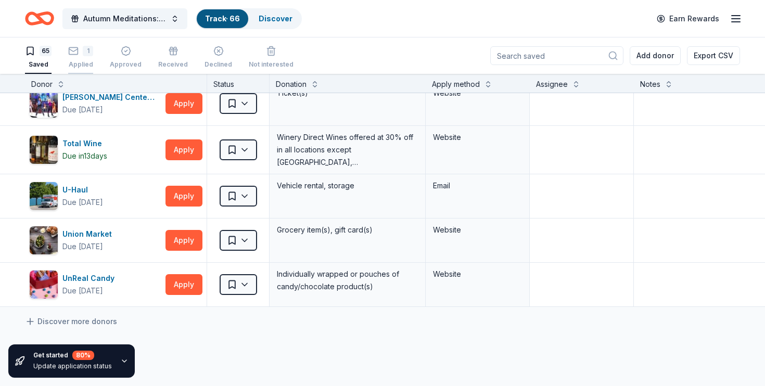
drag, startPoint x: 81, startPoint y: 278, endPoint x: 84, endPoint y: 50, distance: 227.5
click at [84, 50] on div "Autumn Meditations: NYWC at 41 Track · 66 Discover Earn Rewards 65 Saved 1 Appl…" at bounding box center [382, 193] width 765 height 387
click at [74, 50] on icon "button" at bounding box center [73, 51] width 10 height 10
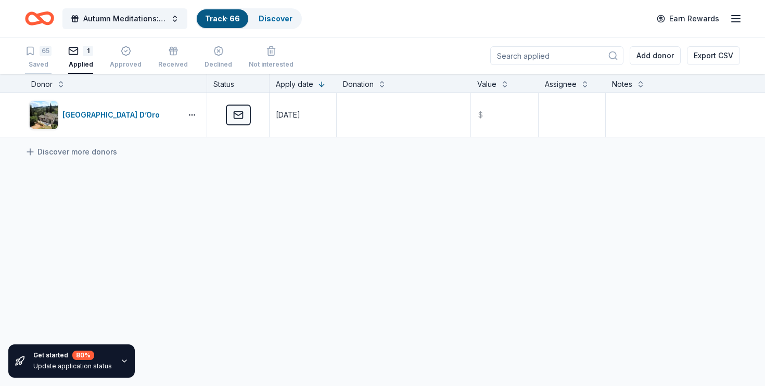
click at [45, 50] on div "65" at bounding box center [46, 51] width 12 height 10
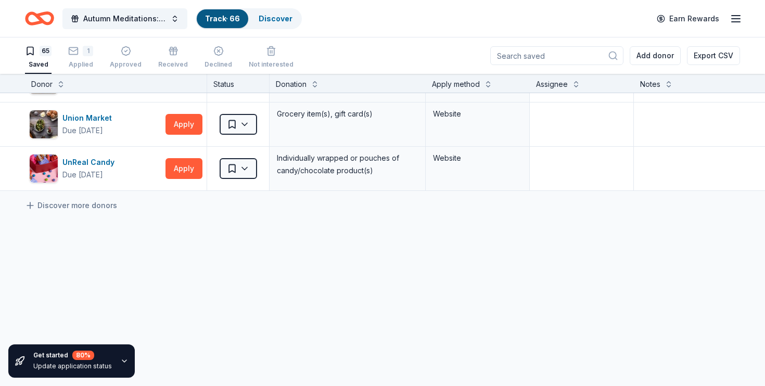
scroll to position [2799, 0]
click at [668, 162] on textarea at bounding box center [712, 169] width 154 height 42
type textarea "Applied"
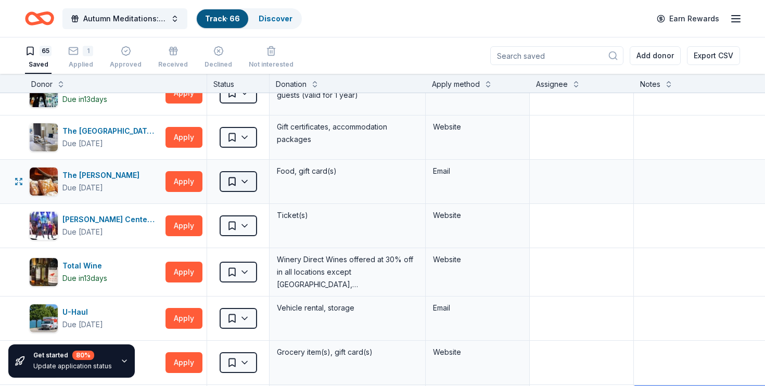
scroll to position [2581, 0]
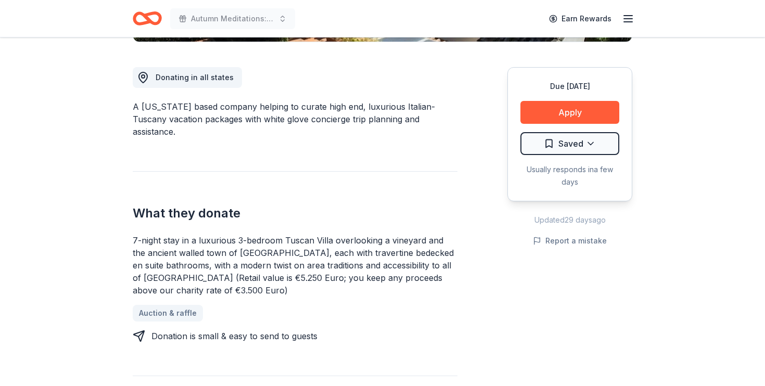
scroll to position [306, 0]
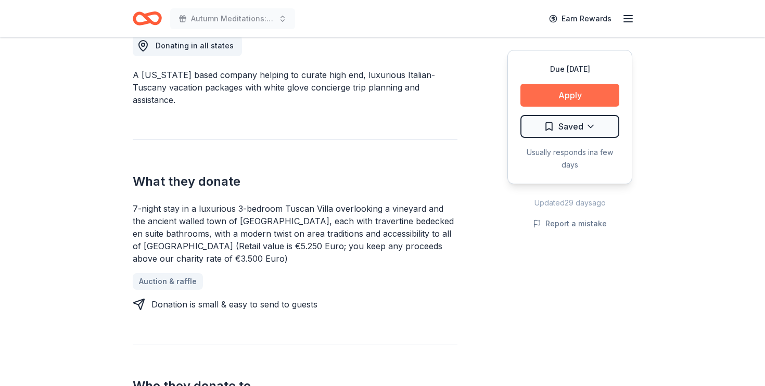
click at [572, 93] on button "Apply" at bounding box center [570, 95] width 99 height 23
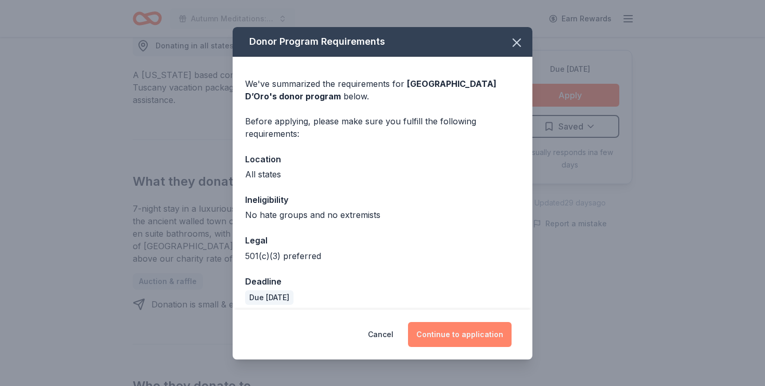
click at [446, 334] on button "Continue to application" at bounding box center [460, 334] width 104 height 25
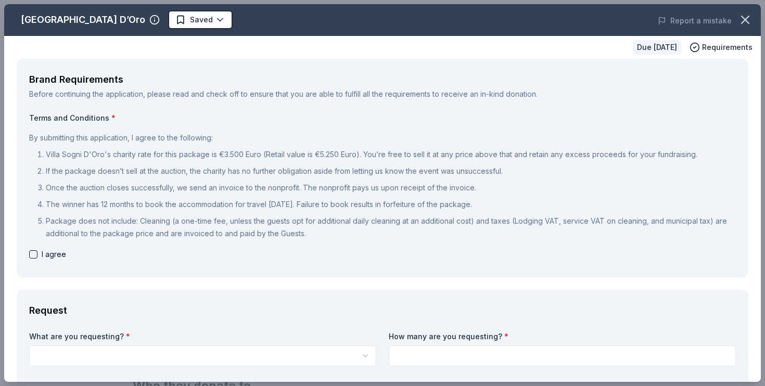
click at [31, 254] on button "button" at bounding box center [33, 254] width 8 height 8
checkbox input "true"
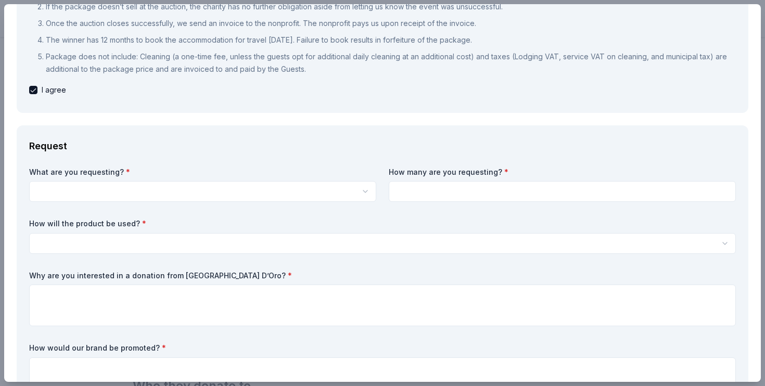
scroll to position [177, 0]
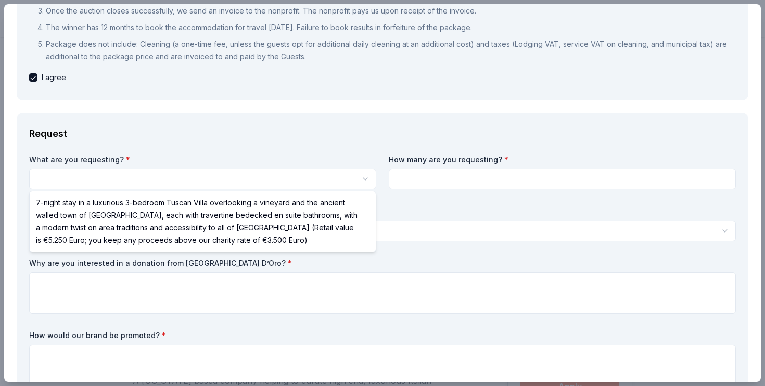
select select "7-night stay in a luxurious 3-bedroom Tuscan Villa overlooking a vineyard and t…"
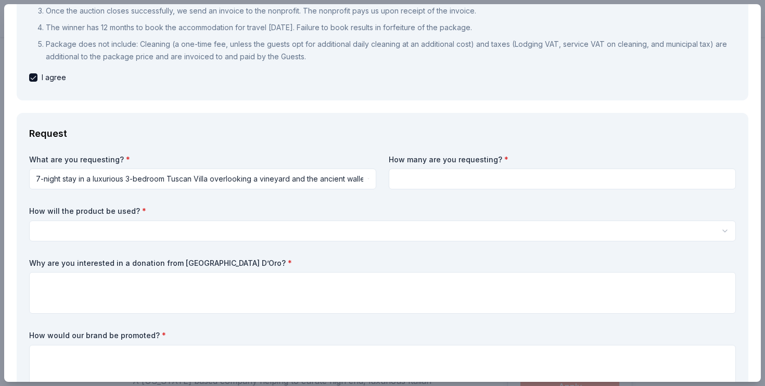
click at [403, 174] on input at bounding box center [562, 179] width 347 height 21
type input "1"
click at [264, 230] on html "Autumn Meditations: NYWC at 41 Saved Apply Due in 68 days Share Villa Sogni D’O…" at bounding box center [382, 193] width 765 height 386
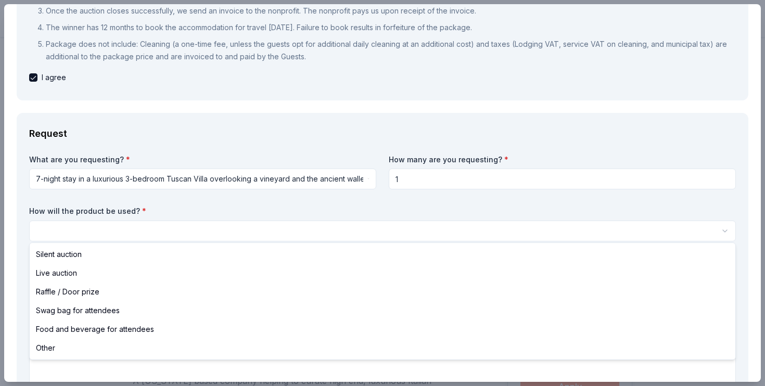
select select "silentAuction"
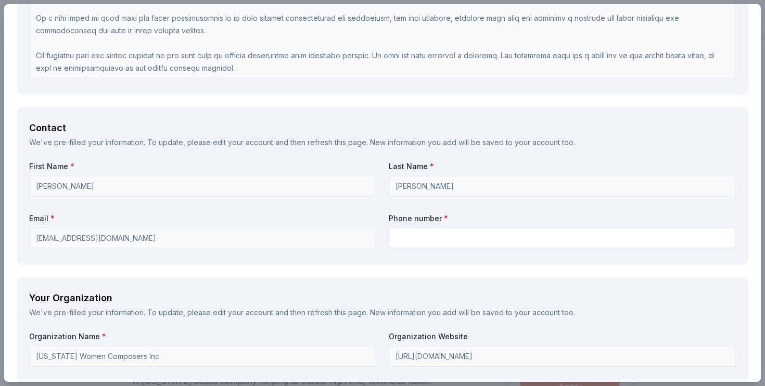
scroll to position [962, 0]
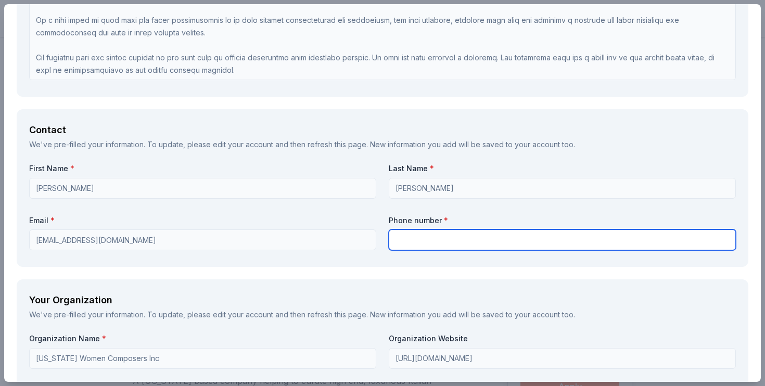
click at [438, 241] on input "text" at bounding box center [562, 240] width 347 height 21
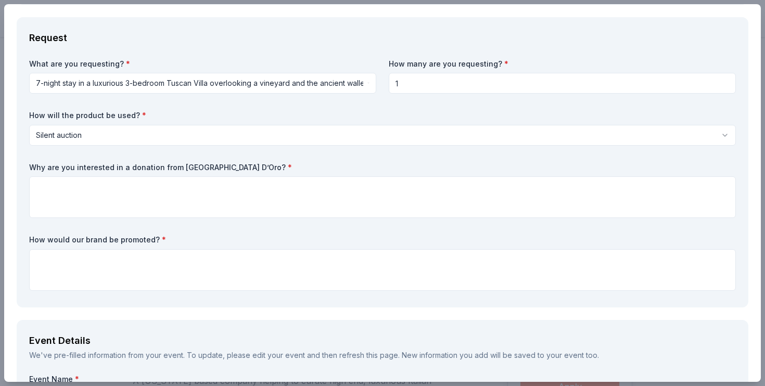
scroll to position [272, 0]
type input "718-313-2908"
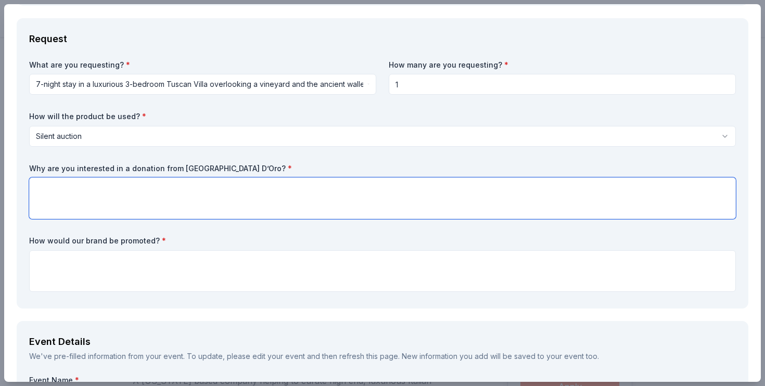
click at [210, 193] on textarea at bounding box center [382, 199] width 707 height 42
paste textarea "Villa Sogni D'Oro looks like a magical vacation and it is clear from your websi…"
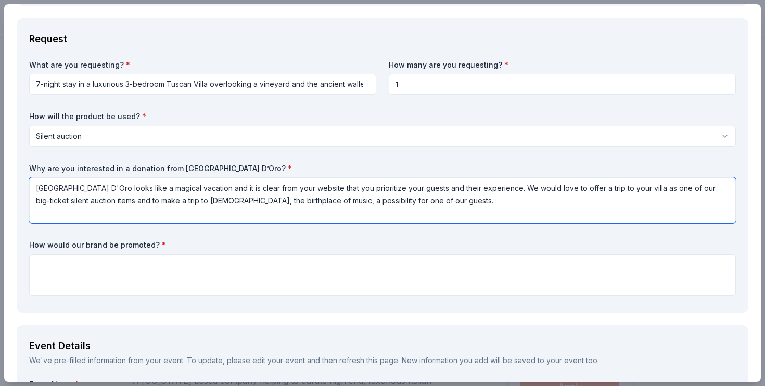
type textarea "Villa Sogni D'Oro looks like a magical vacation and it is clear from your websi…"
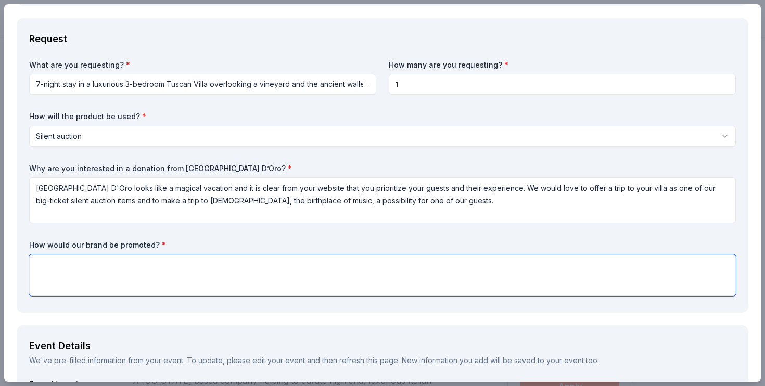
click at [185, 272] on textarea at bounding box center [382, 276] width 707 height 42
paste textarea "In the past, we have shouted out donors on our social media pages, as well as l…"
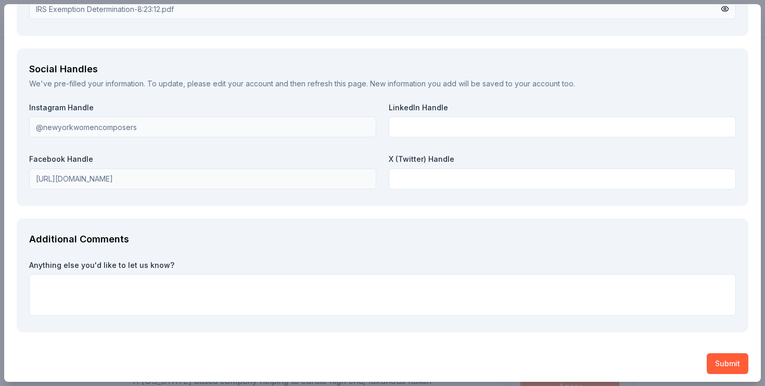
scroll to position [1539, 0]
type textarea "In the past, we have shouted out donors on our social media pages, as well as l…"
click at [723, 355] on button "Submit" at bounding box center [728, 365] width 42 height 21
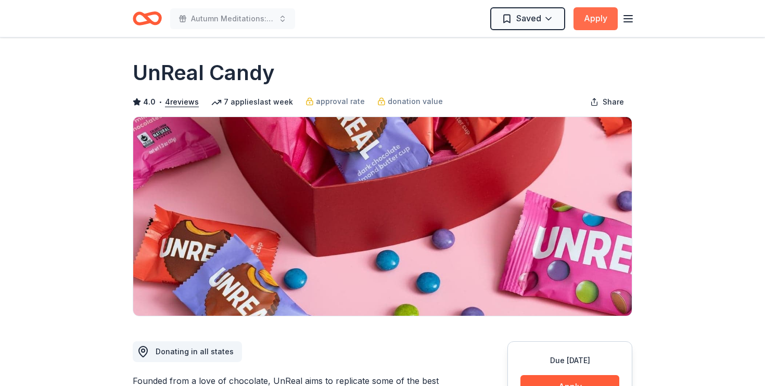
click at [603, 17] on button "Apply" at bounding box center [596, 18] width 44 height 23
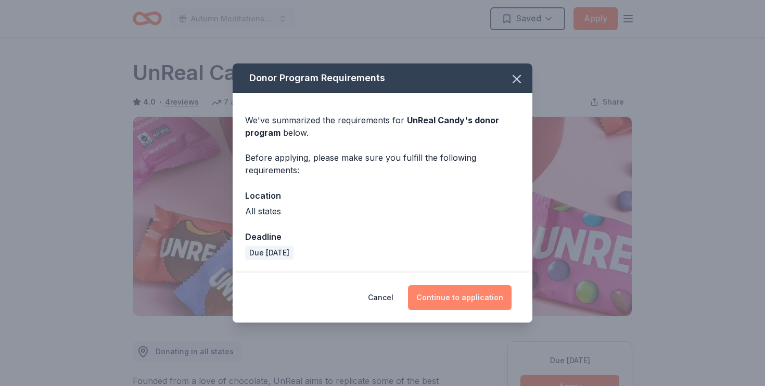
click at [444, 295] on button "Continue to application" at bounding box center [460, 297] width 104 height 25
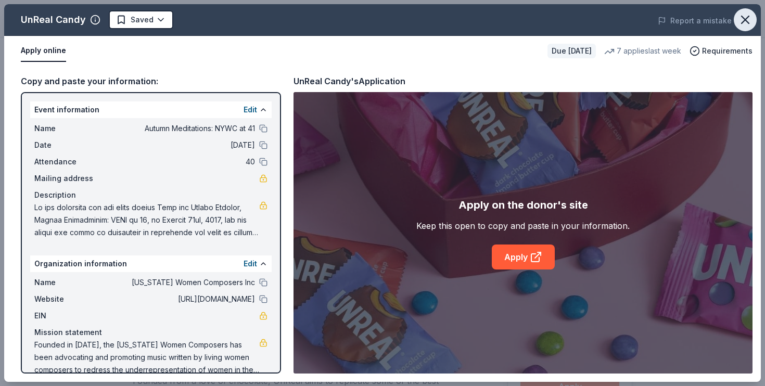
click at [744, 18] on icon "button" at bounding box center [745, 19] width 7 height 7
